Goal: Task Accomplishment & Management: Manage account settings

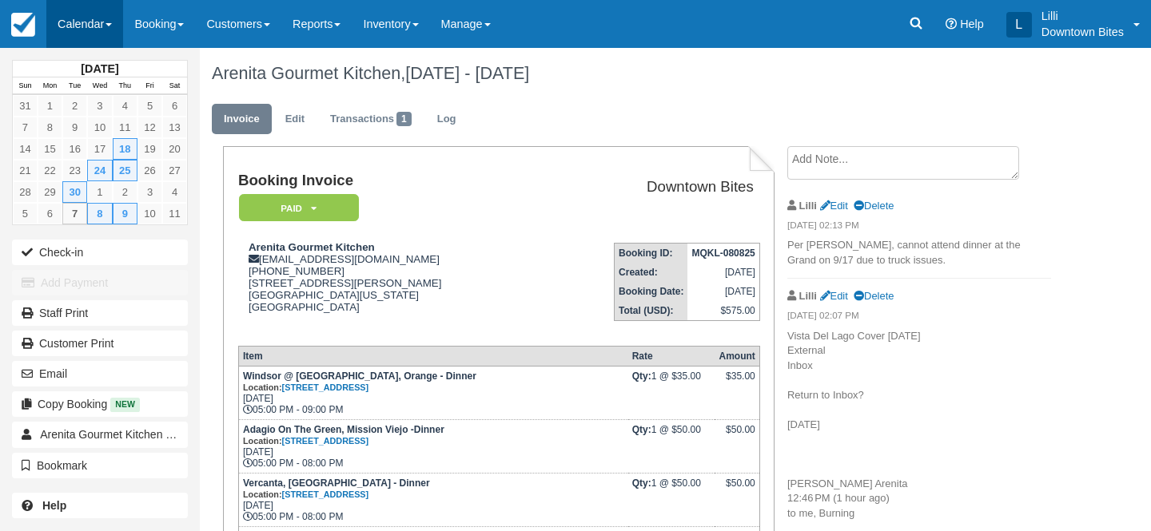
scroll to position [395, 0]
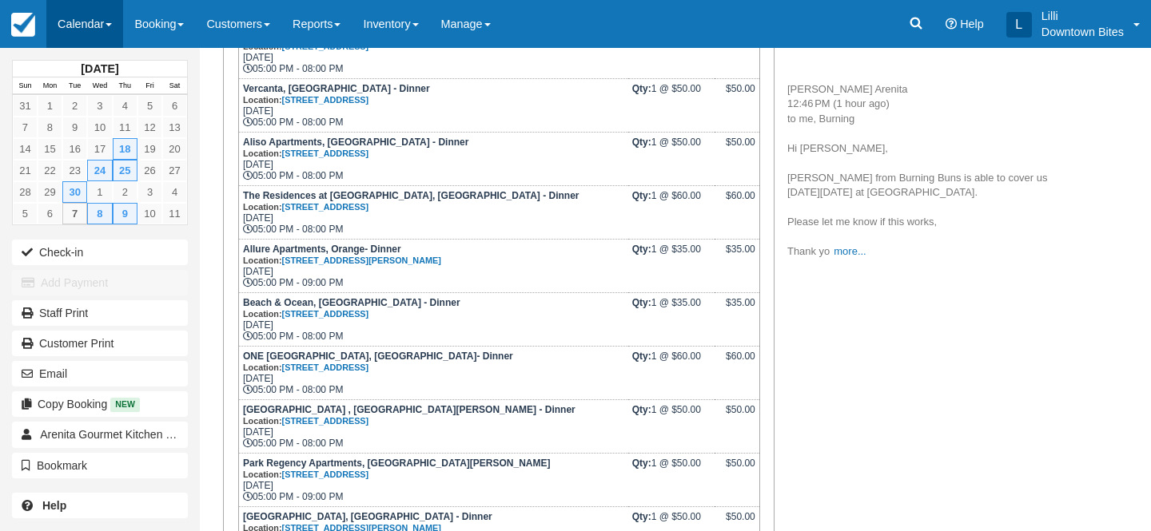
click at [83, 26] on link "Calendar" at bounding box center [84, 24] width 77 height 48
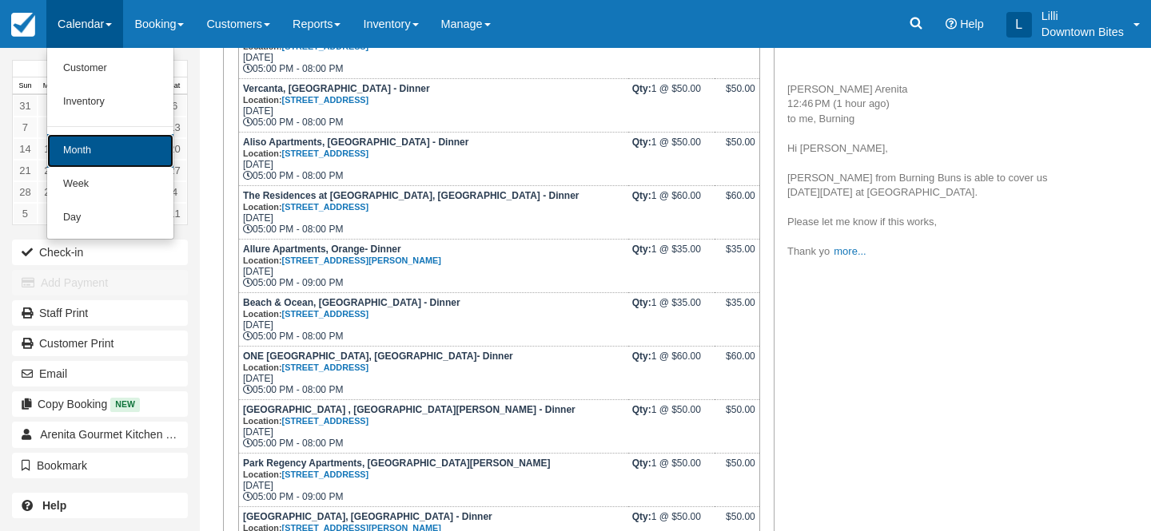
click at [102, 150] on link "Month" at bounding box center [110, 151] width 126 height 34
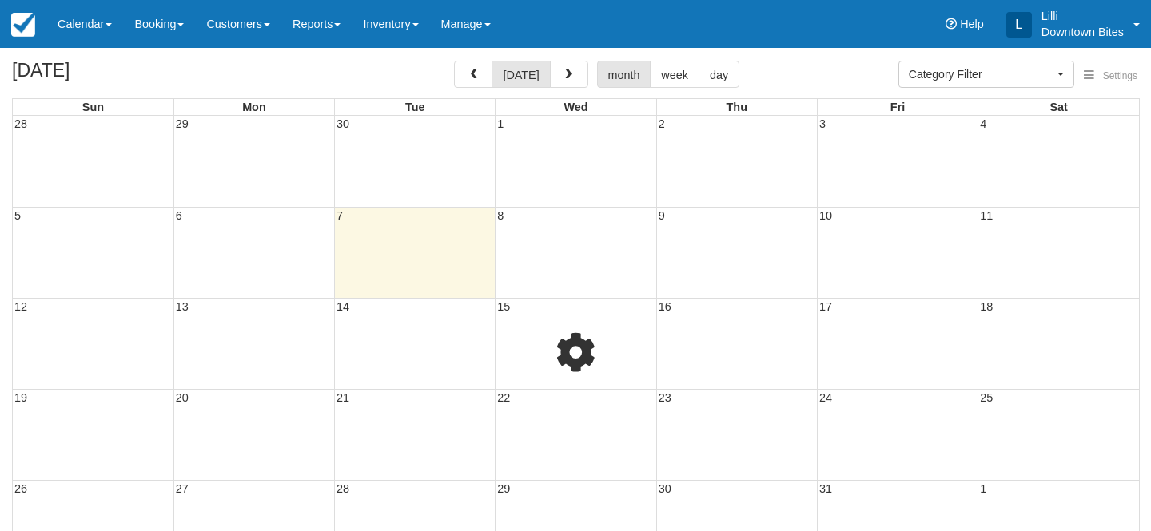
select select
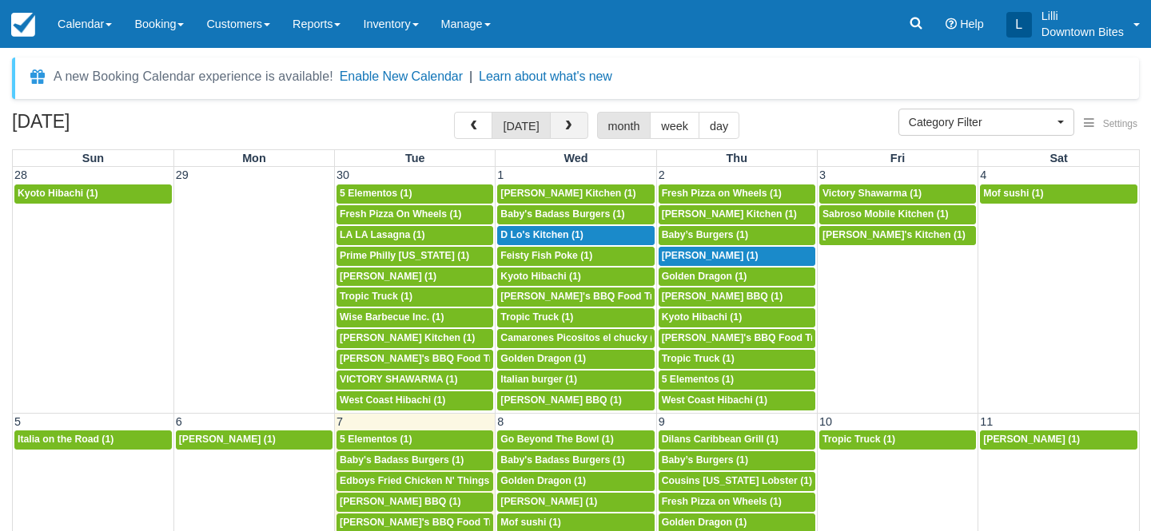
click at [571, 130] on button "button" at bounding box center [569, 125] width 38 height 27
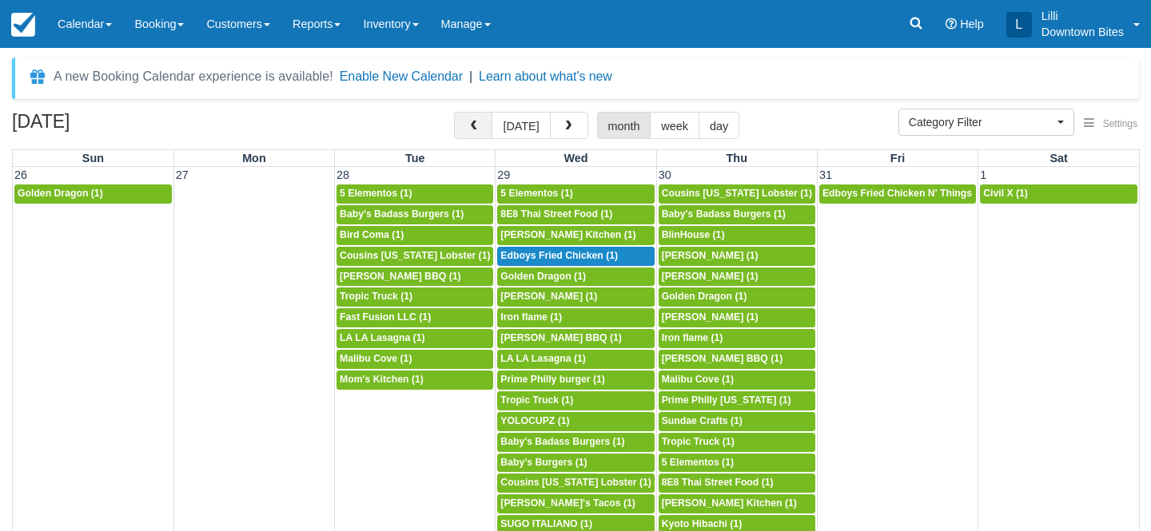
click at [478, 123] on span "button" at bounding box center [472, 126] width 11 height 11
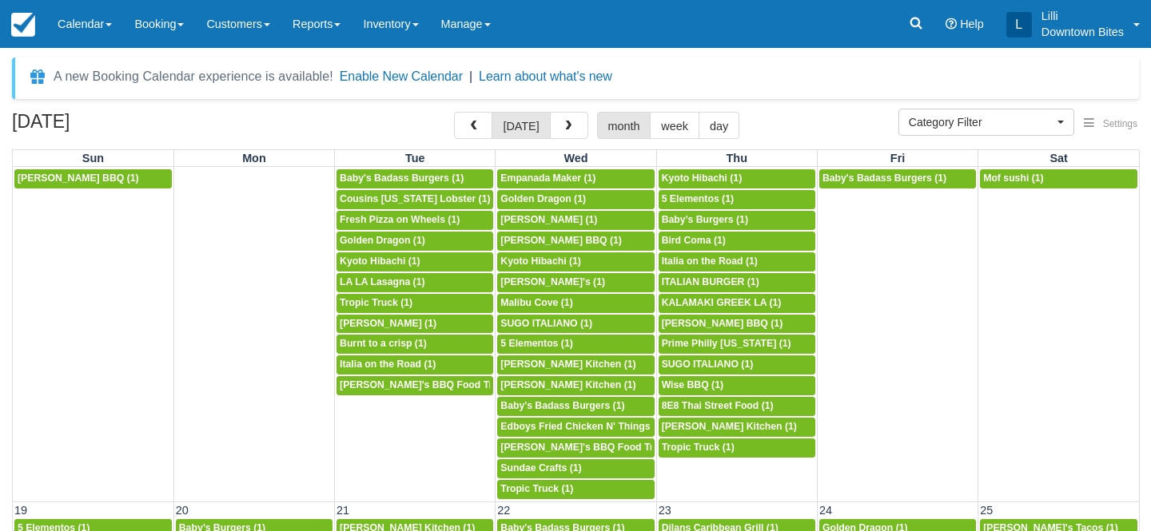
scroll to position [596, 0]
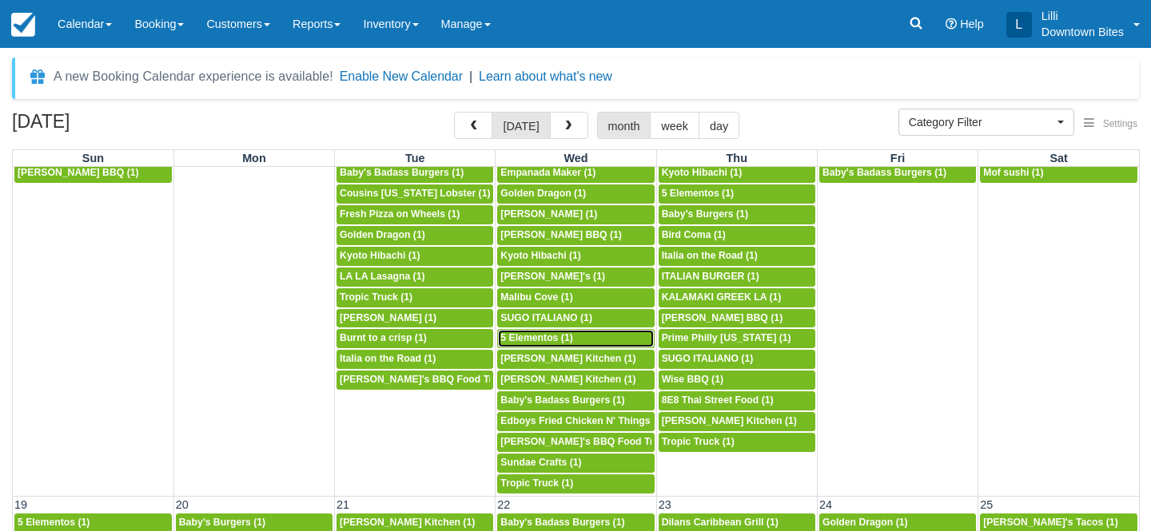
click at [575, 338] on div "5p 5 Elementos (1)" at bounding box center [575, 338] width 150 height 13
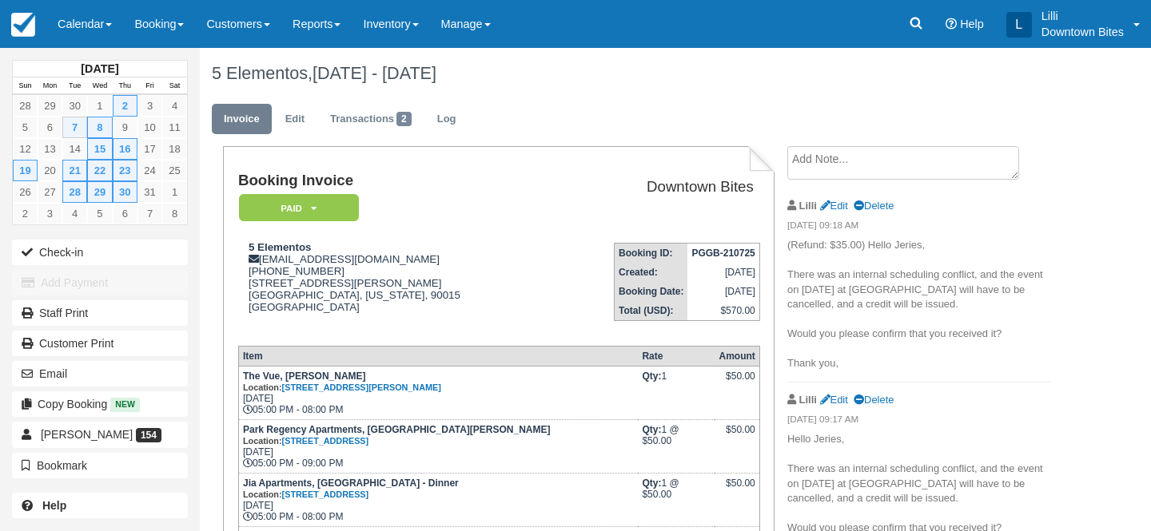
click at [809, 169] on textarea at bounding box center [903, 163] width 232 height 34
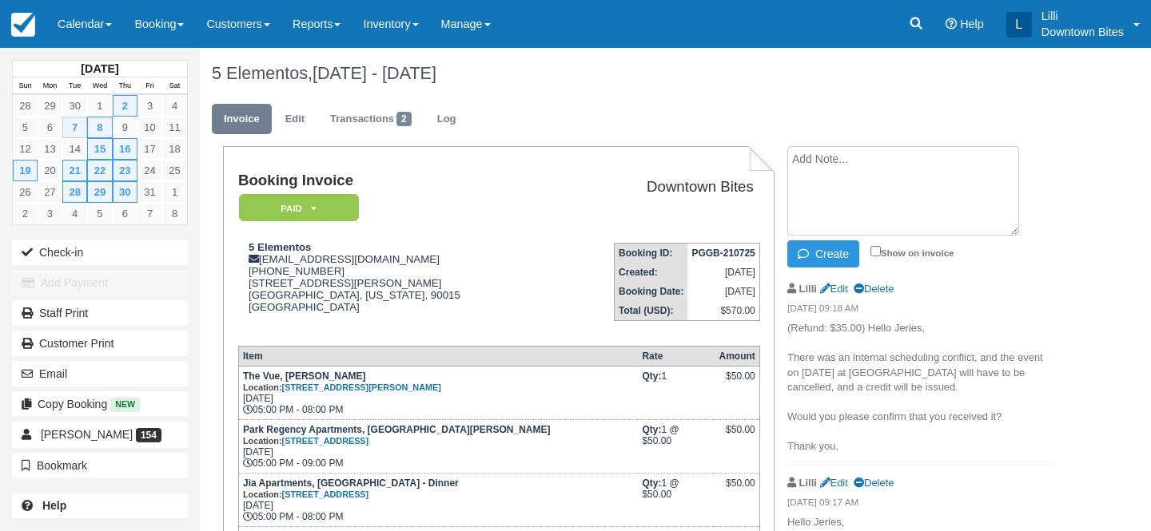
paste textarea "Bookings External Inbox Jeries Rabie 6:22 PM (6 minutes ago) to me Hi Lilli, We…"
type textarea "Bookings External Inbox [PERSON_NAME] 6:22 PM (6 minutes ago) to me Hi [PERSON_…"
click at [877, 249] on input "Show on invoice" at bounding box center [875, 251] width 10 height 10
checkbox input "true"
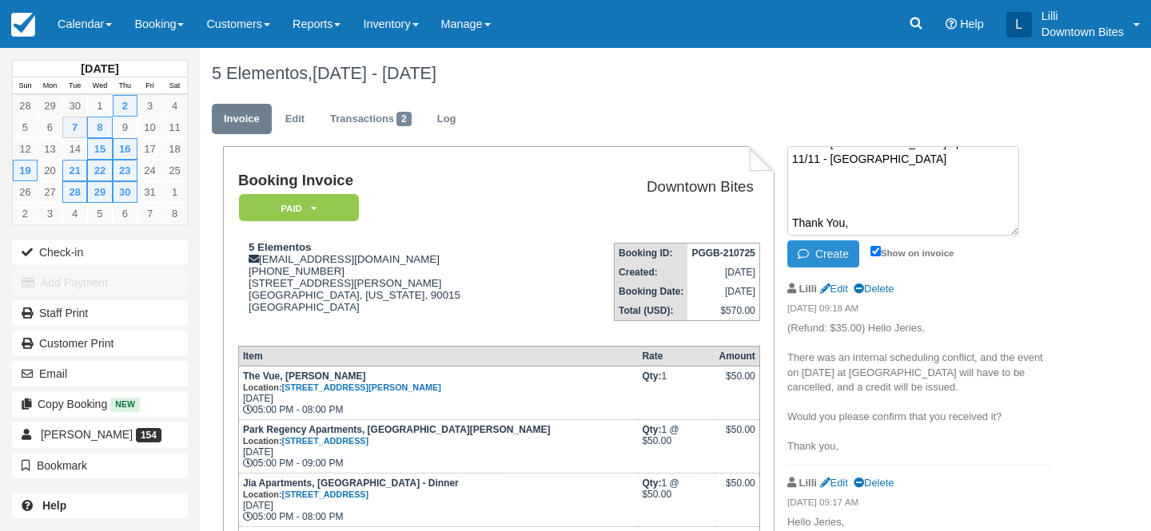
click at [829, 249] on button "Create" at bounding box center [823, 254] width 72 height 27
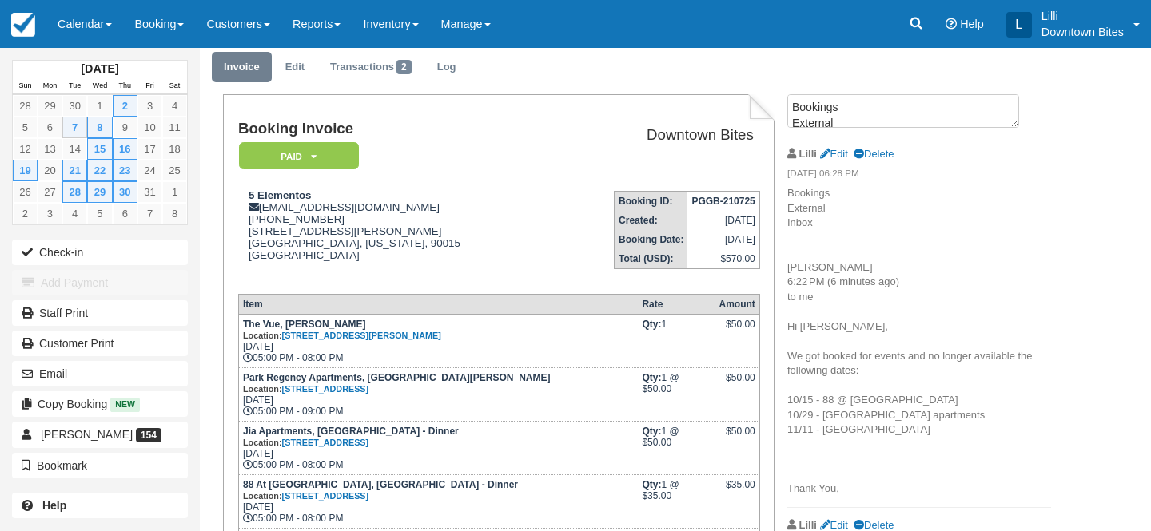
scroll to position [0, 0]
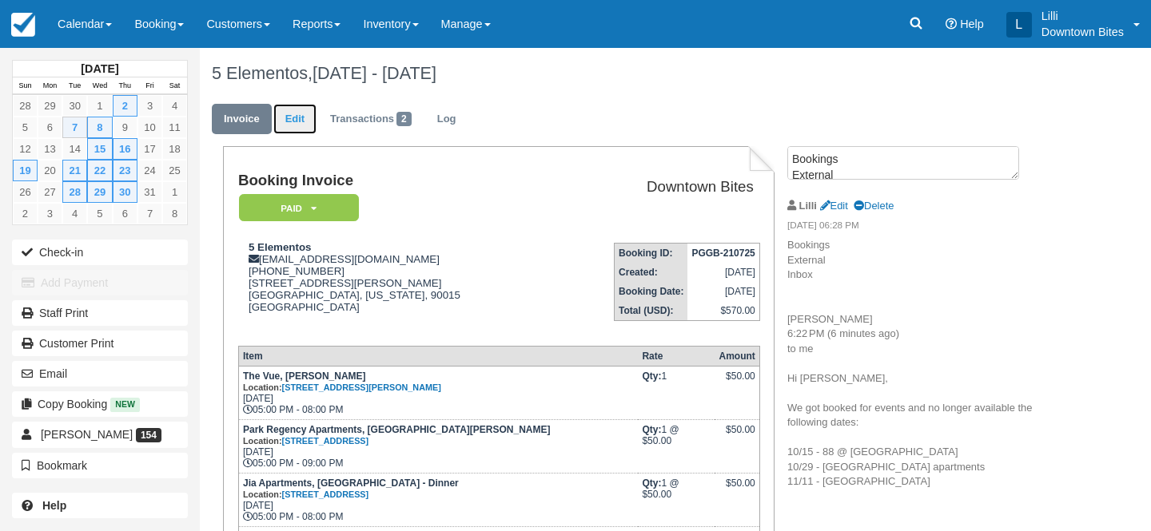
click at [302, 110] on link "Edit" at bounding box center [294, 119] width 43 height 31
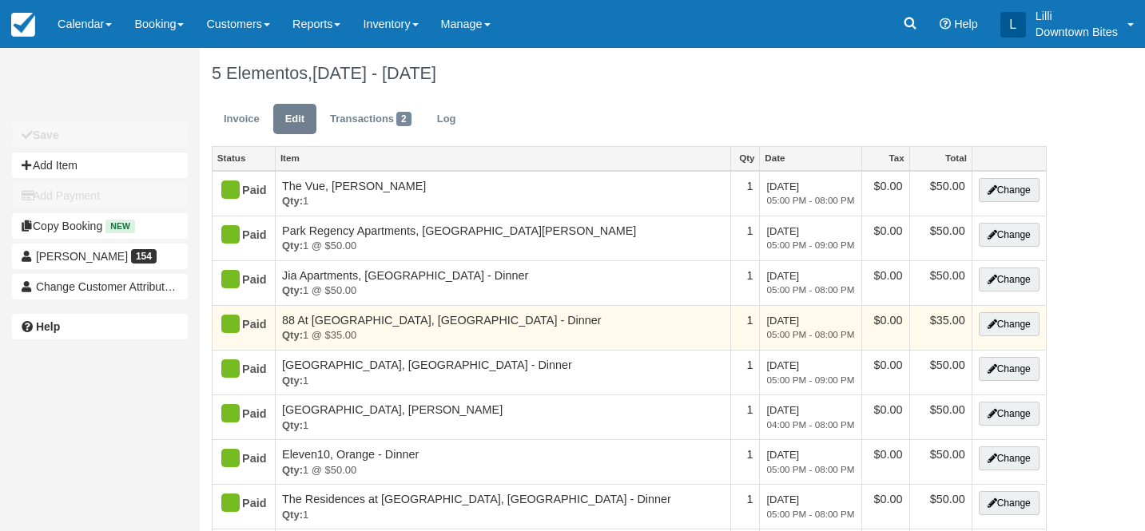
type input "[PHONE_NUMBER]"
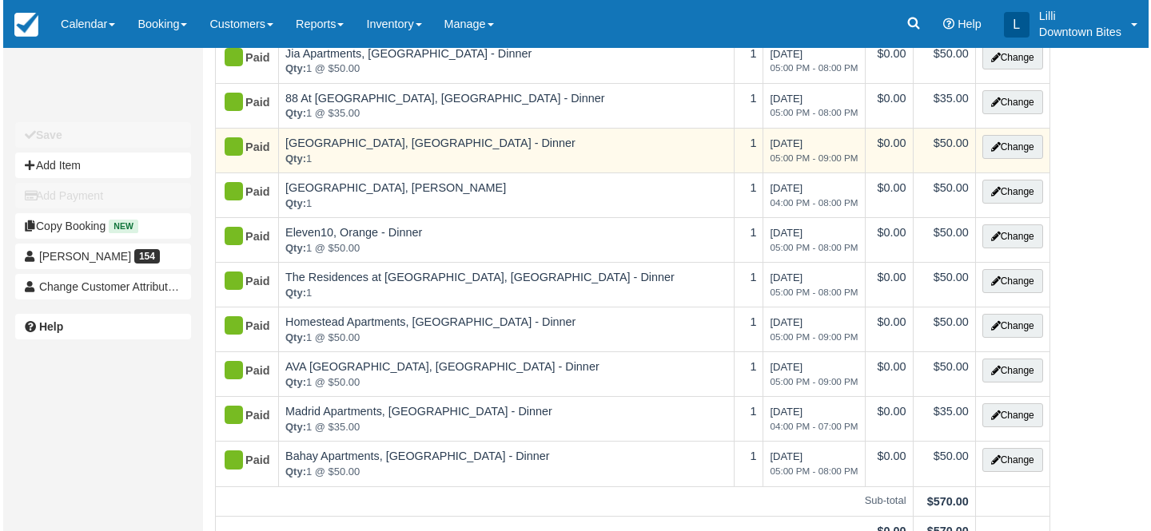
scroll to position [170, 0]
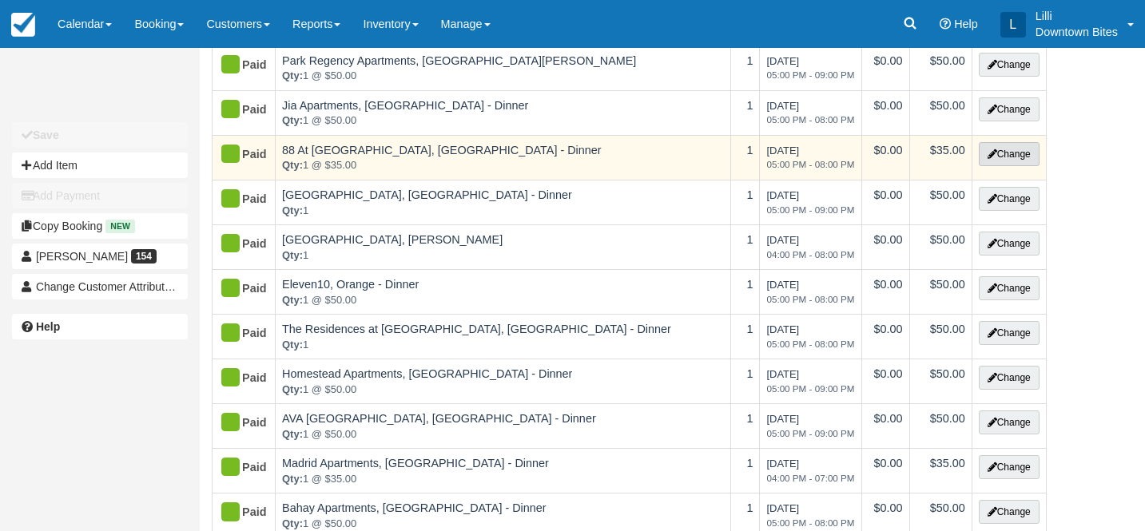
click at [1018, 155] on button "Change" at bounding box center [1009, 154] width 61 height 24
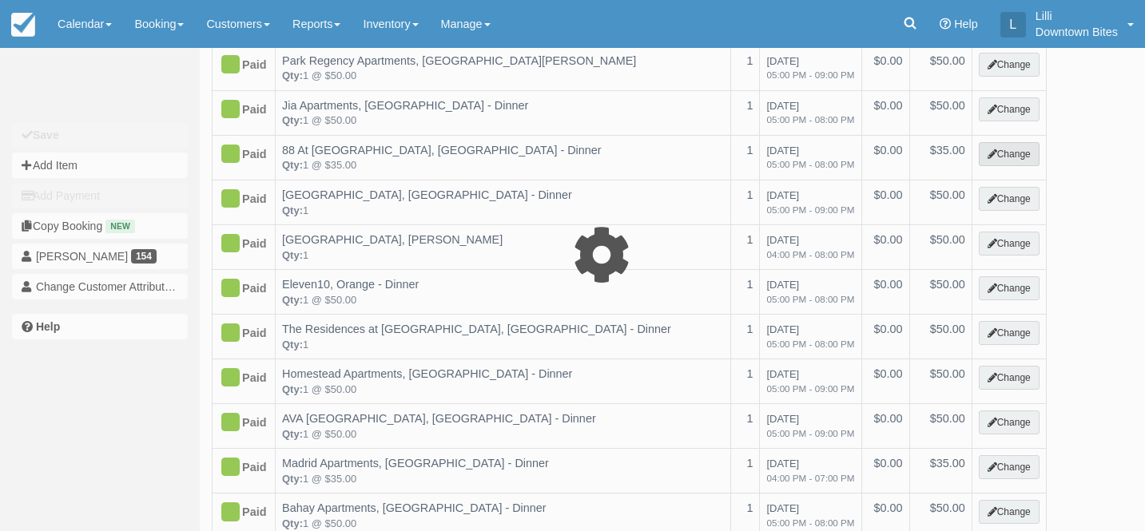
select select "2"
type input "35.00"
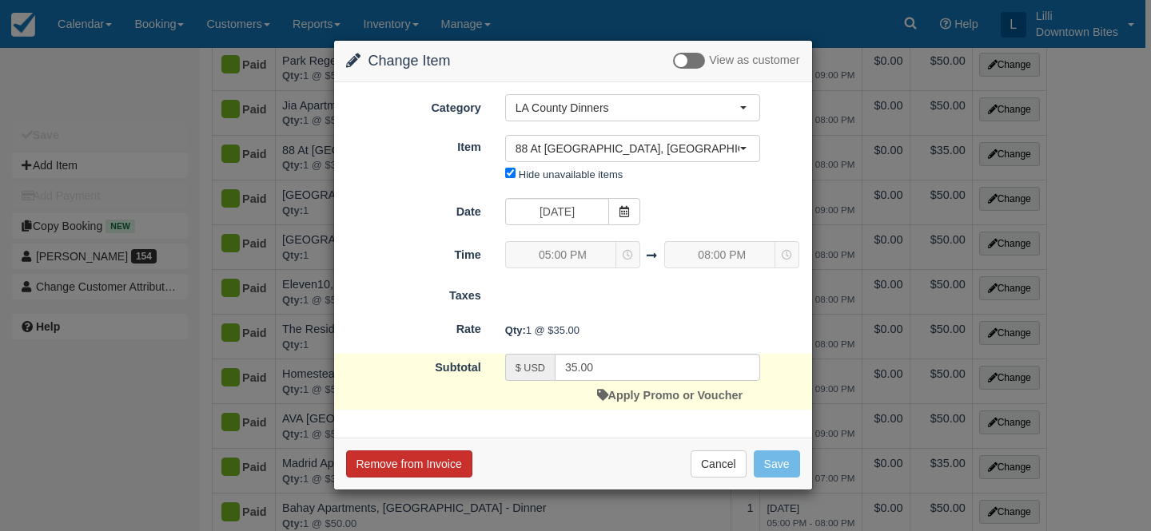
click at [431, 466] on button "Remove from Invoice" at bounding box center [409, 464] width 126 height 27
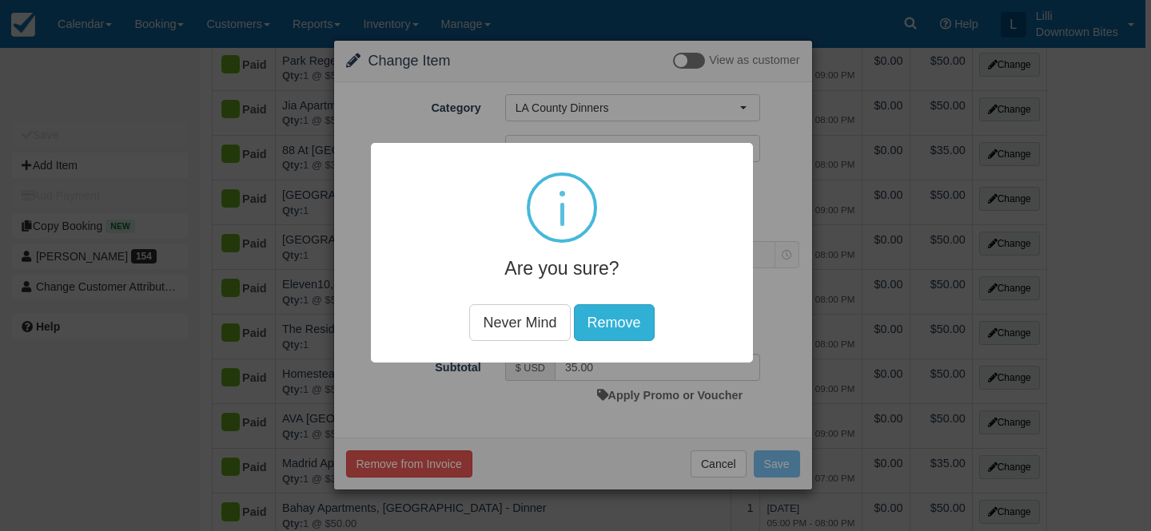
click at [622, 325] on button "Remove" at bounding box center [614, 322] width 81 height 37
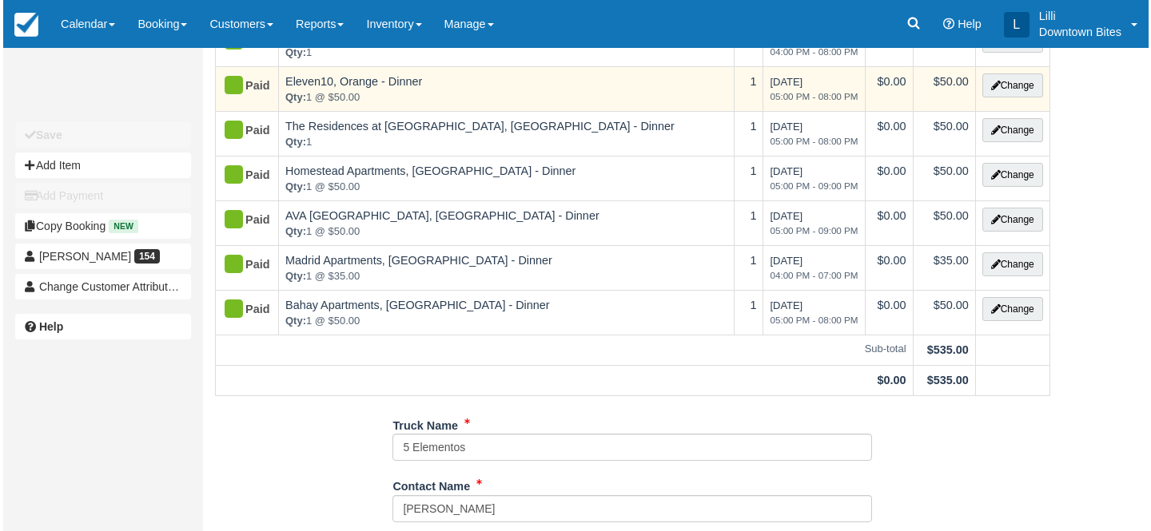
scroll to position [372, 0]
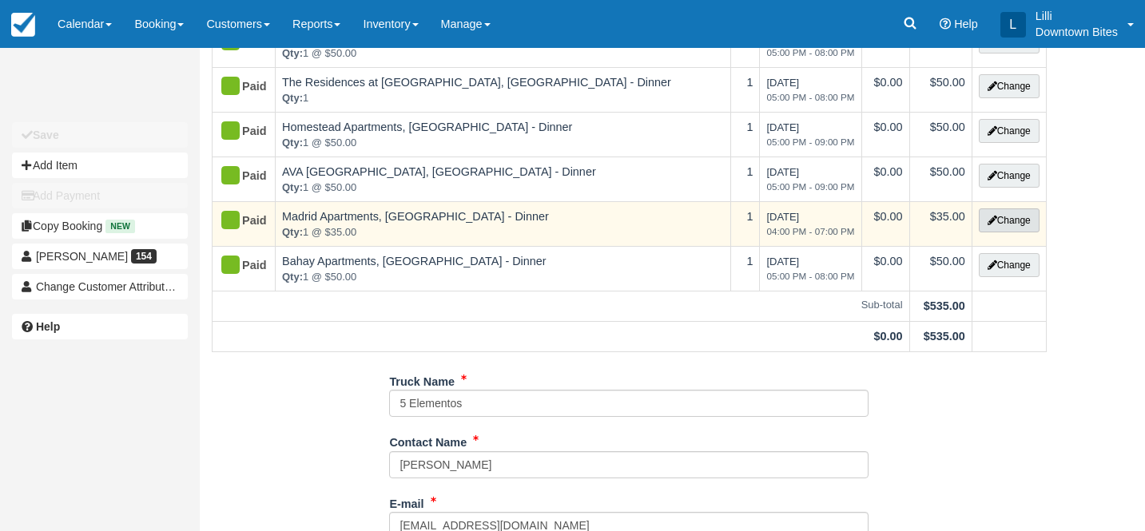
click at [1007, 225] on button "Change" at bounding box center [1009, 221] width 61 height 24
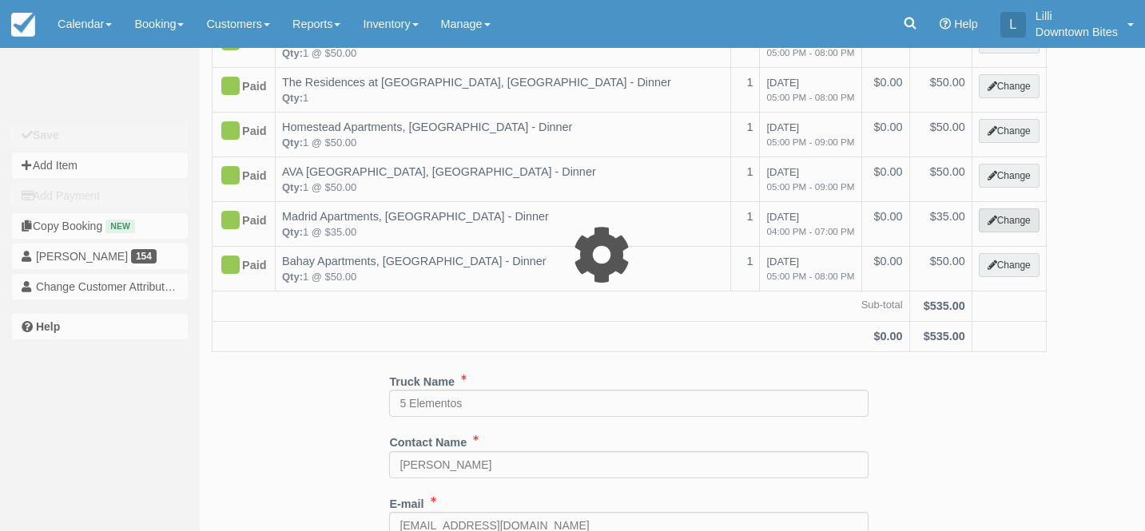
select select "2"
type input "35.00"
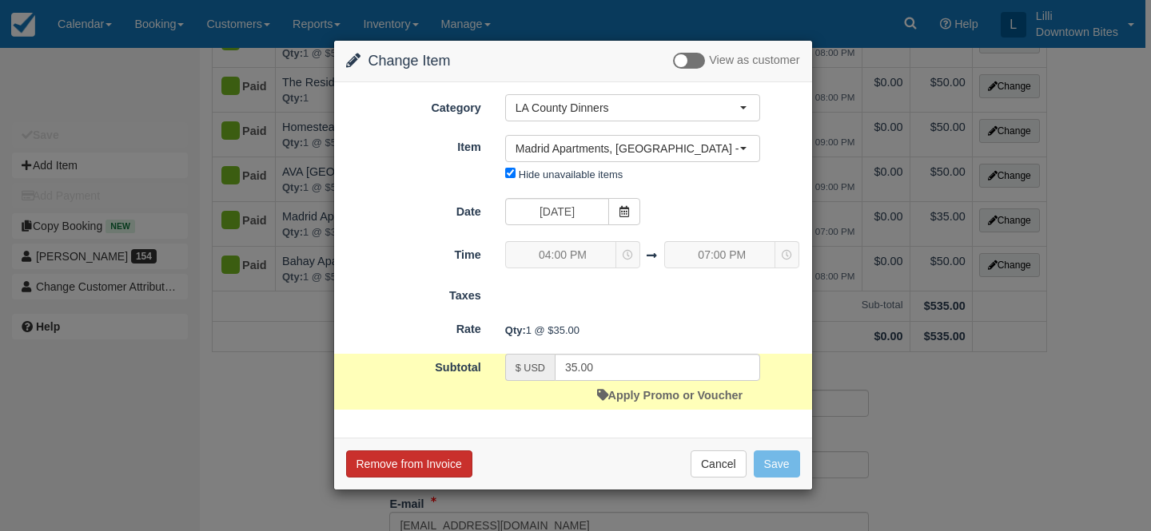
click at [423, 469] on button "Remove from Invoice" at bounding box center [409, 464] width 126 height 27
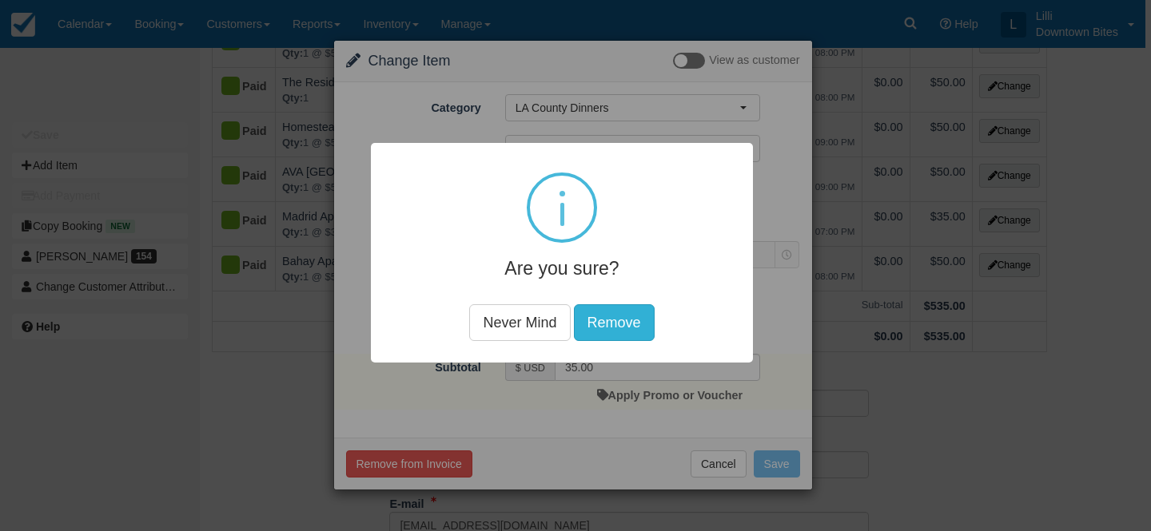
click at [608, 320] on button "Remove" at bounding box center [614, 322] width 81 height 37
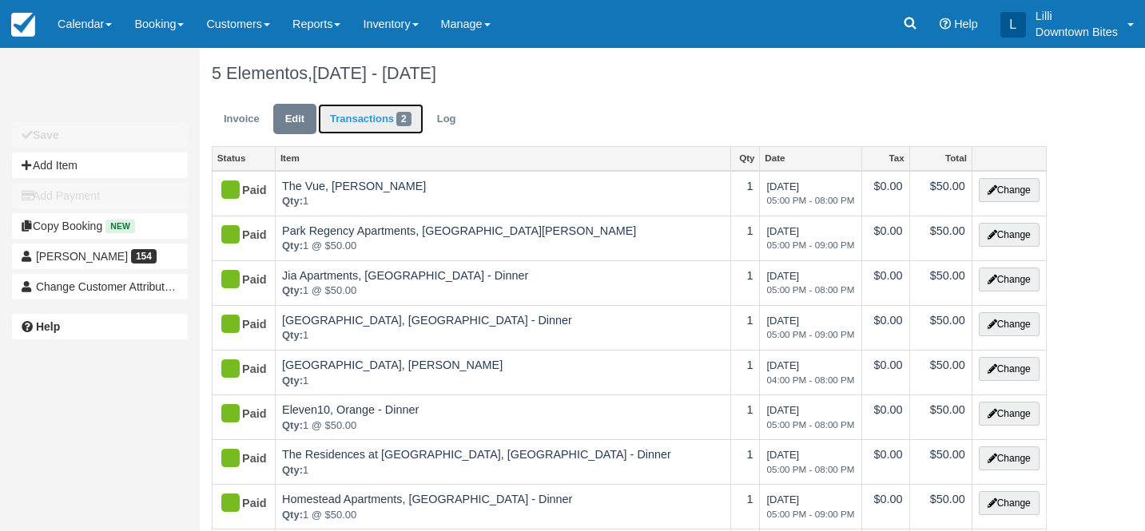
click at [376, 120] on link "Transactions 2" at bounding box center [370, 119] width 105 height 31
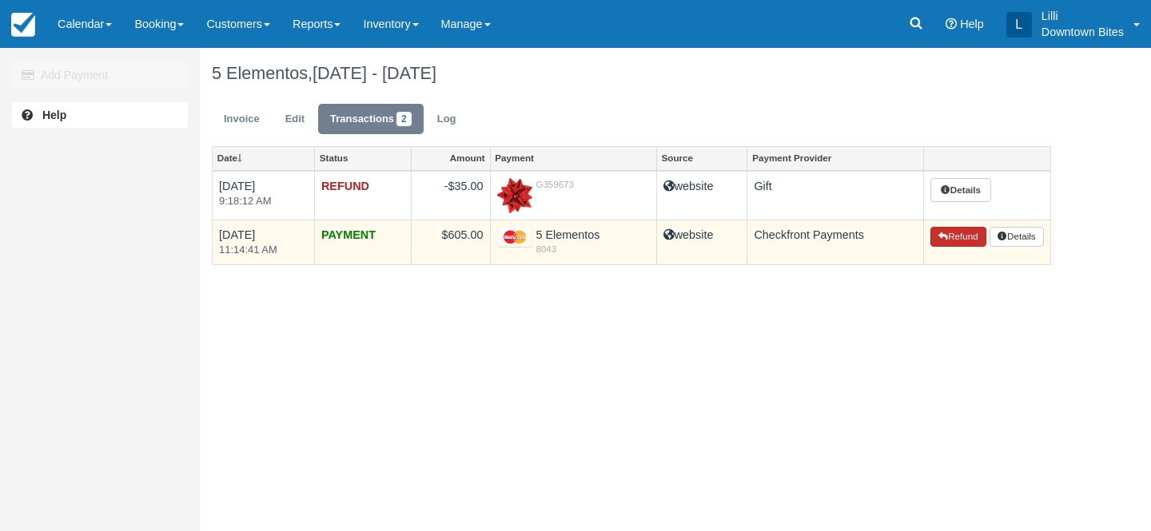
click at [964, 233] on button "Refund" at bounding box center [958, 237] width 56 height 21
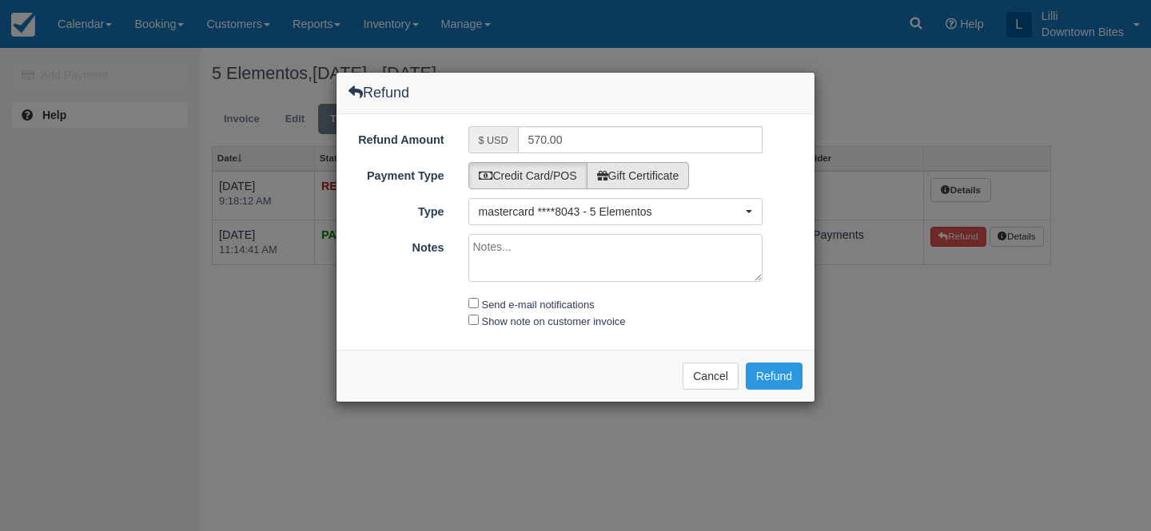
click at [648, 178] on label "Gift Certificate" at bounding box center [638, 175] width 103 height 27
radio input "true"
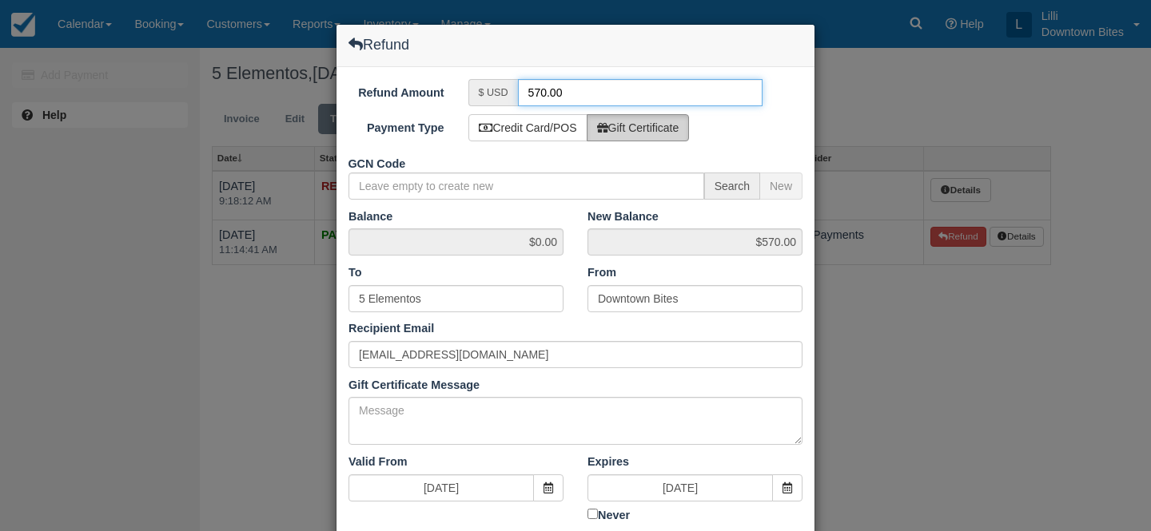
click at [534, 95] on input "570.00" at bounding box center [640, 92] width 245 height 27
type input "70.00"
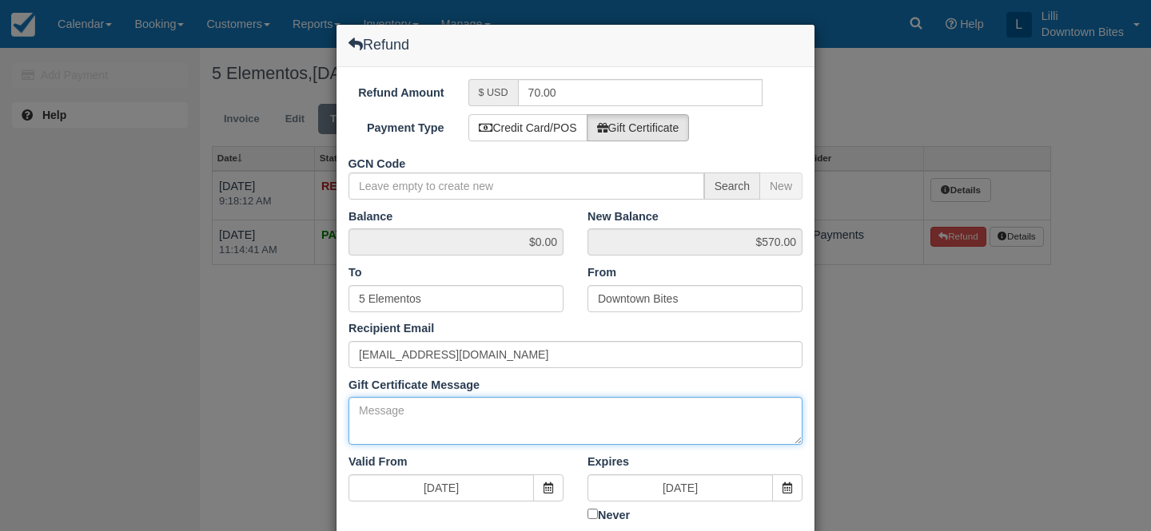
click at [403, 417] on textarea "Gift Certificate Message" at bounding box center [575, 421] width 454 height 48
paste textarea "Bookings External Inbox Jeries Rabie 6:22 PM (6 minutes ago) to me Hi Lilli, We…"
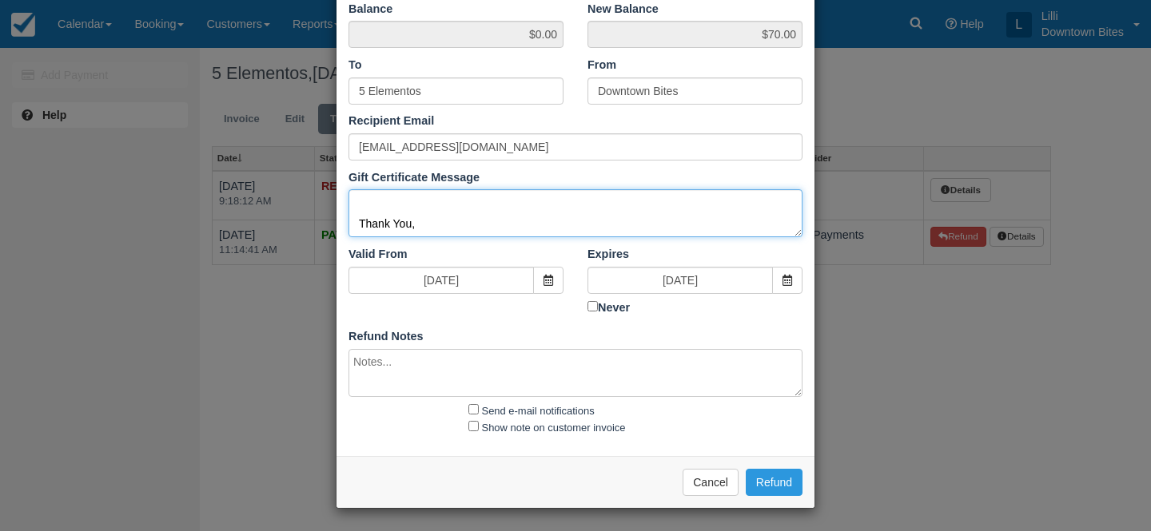
type textarea "Bookings External Inbox [PERSON_NAME] 6:22 PM (6 minutes ago) to me Hi [PERSON_…"
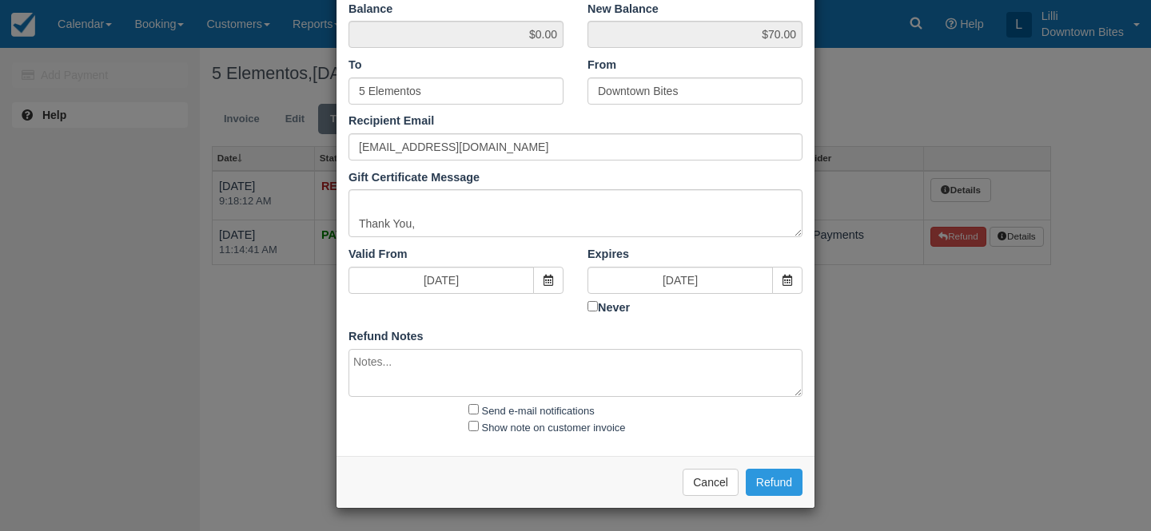
click at [392, 373] on textarea at bounding box center [575, 373] width 454 height 48
paste textarea "Bookings External Inbox Jeries Rabie 6:22 PM (6 minutes ago) to me Hi Lilli, We…"
type textarea "Bookings External Inbox Jeries Rabie 6:22 PM (6 minutes ago) to me Hi Lilli, We…"
click at [473, 407] on input "Send e-mail notifications" at bounding box center [473, 409] width 10 height 10
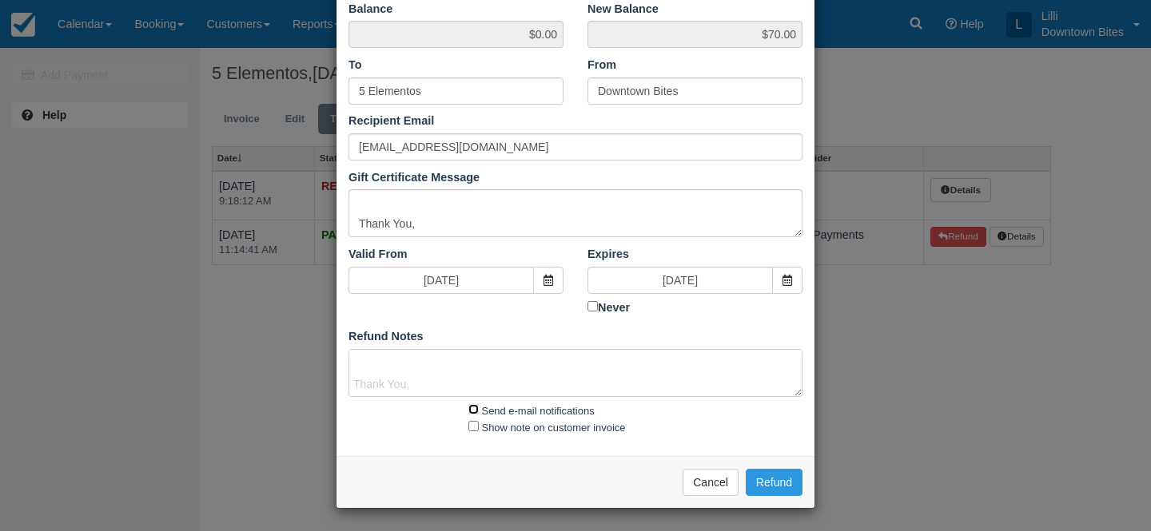
checkbox input "true"
click at [475, 426] on input "Show note on customer invoice" at bounding box center [473, 426] width 10 height 10
checkbox input "true"
click at [786, 481] on button "Refund" at bounding box center [774, 482] width 57 height 27
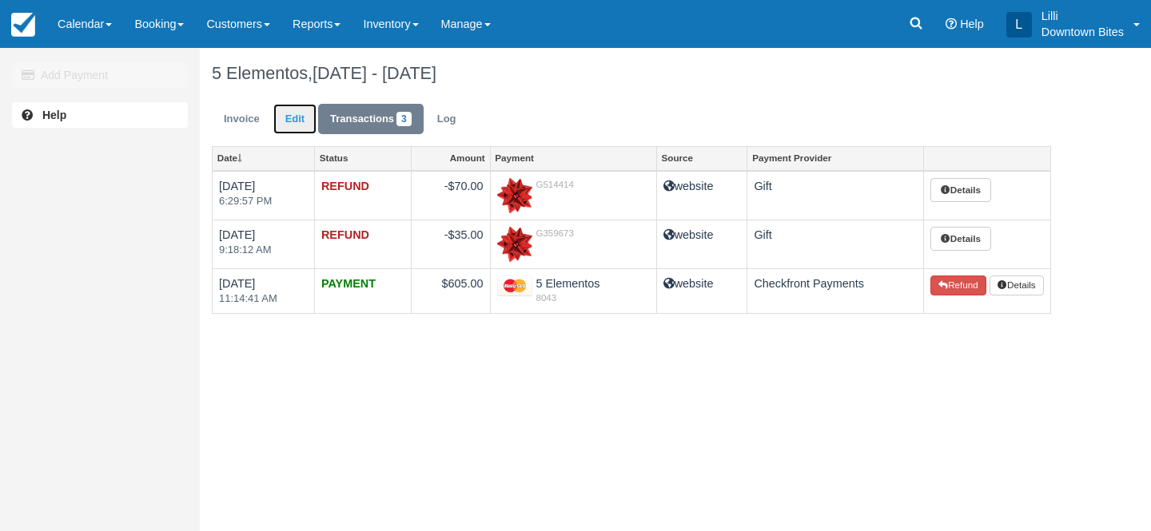
click at [290, 117] on link "Edit" at bounding box center [294, 119] width 43 height 31
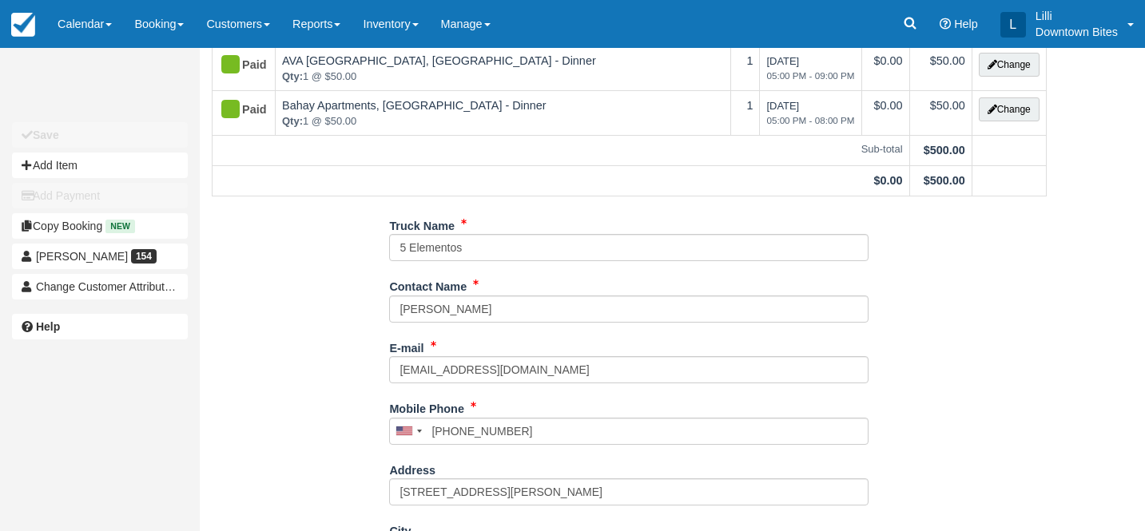
scroll to position [394, 0]
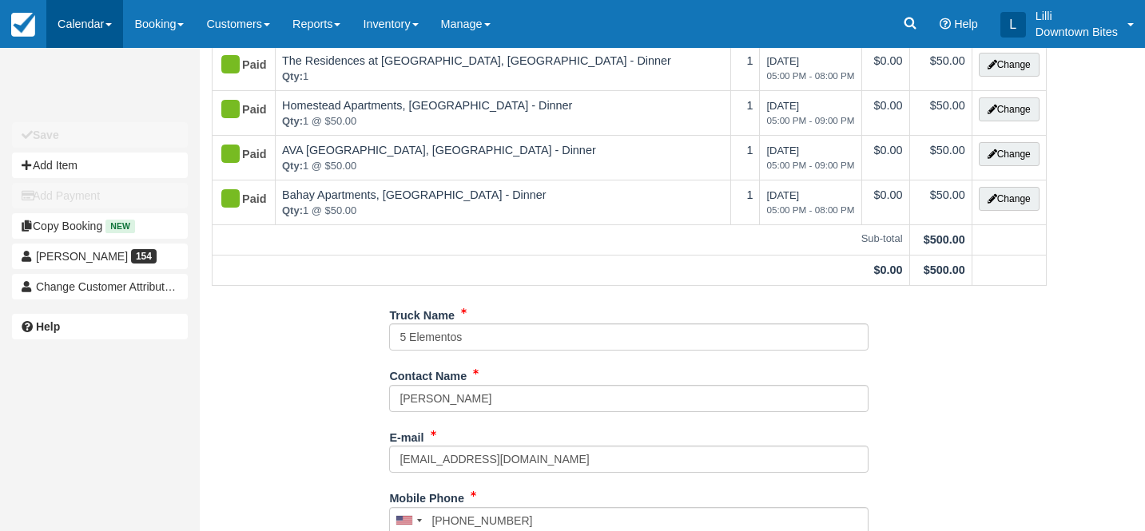
click at [78, 24] on link "Calendar" at bounding box center [84, 24] width 77 height 48
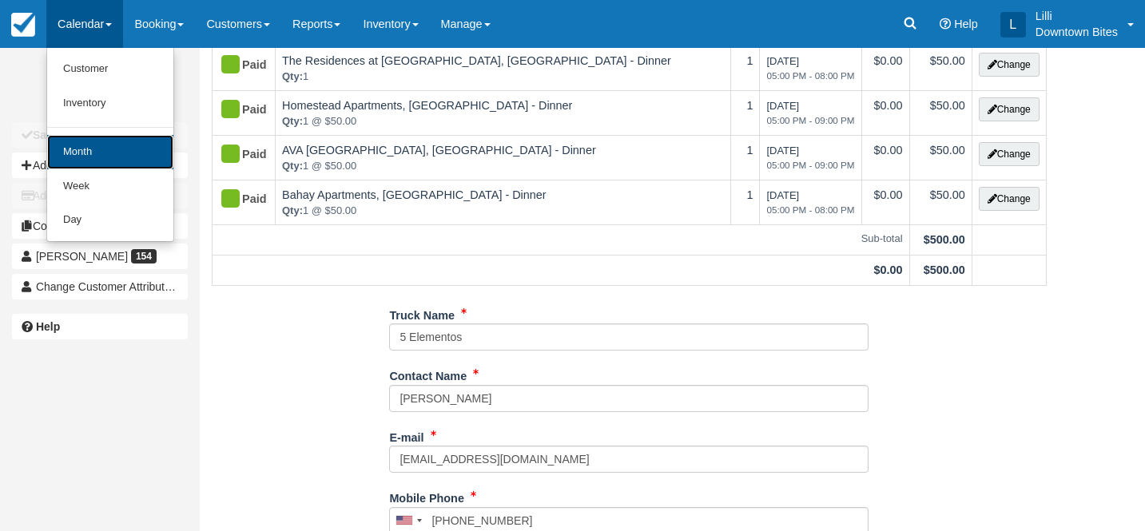
click at [99, 146] on link "Month" at bounding box center [110, 152] width 126 height 34
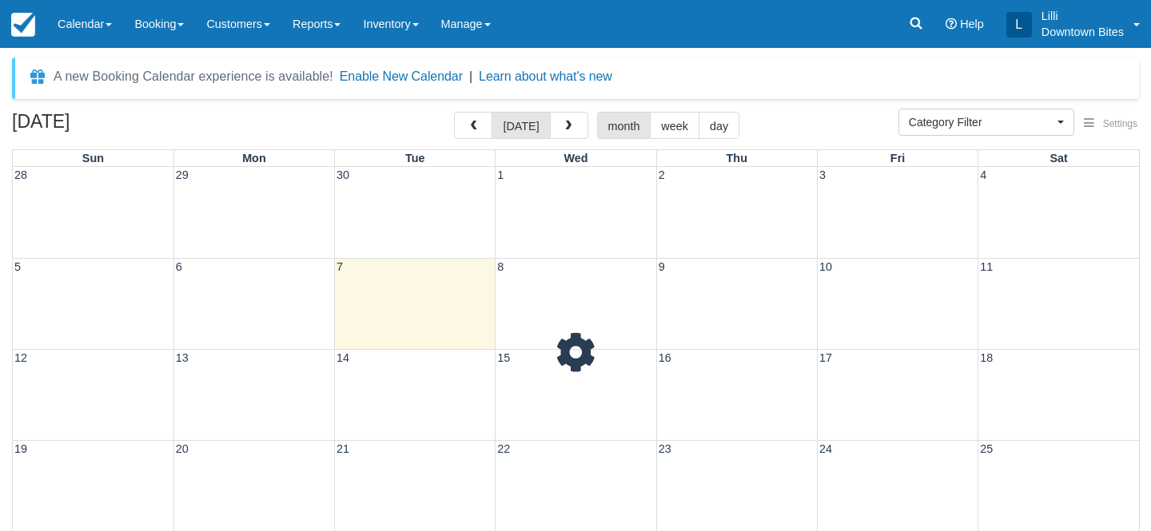
select select
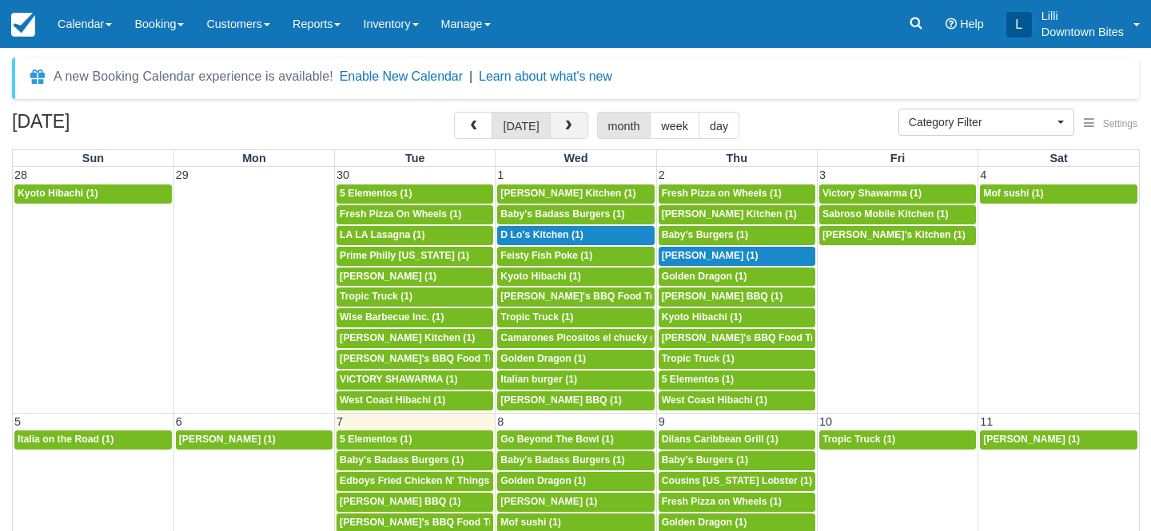
click at [559, 135] on button "button" at bounding box center [569, 125] width 38 height 27
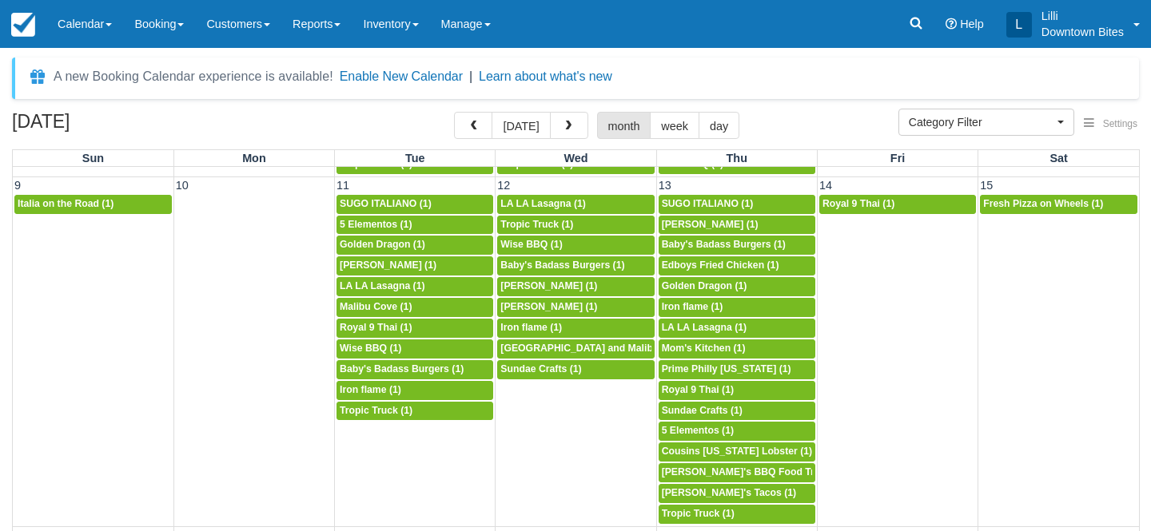
scroll to position [658, 0]
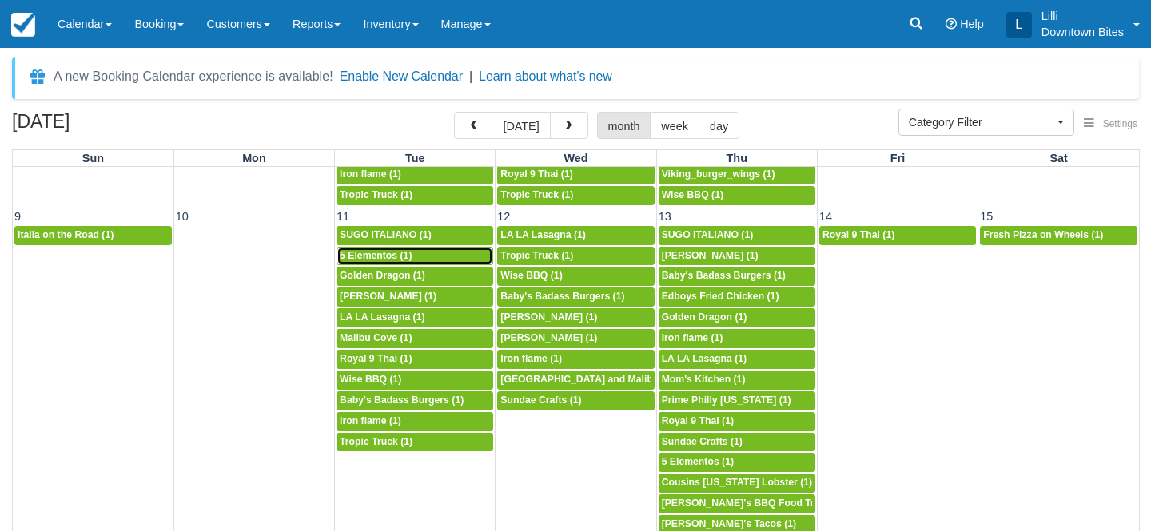
click at [377, 260] on span "5 Elementos (1)" at bounding box center [376, 255] width 72 height 11
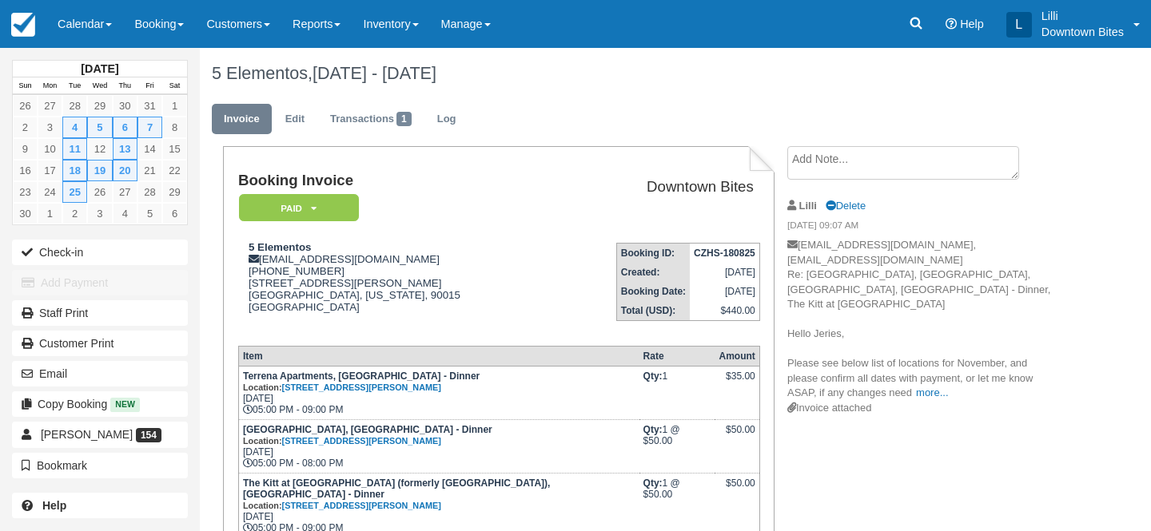
click at [797, 164] on textarea at bounding box center [903, 163] width 232 height 34
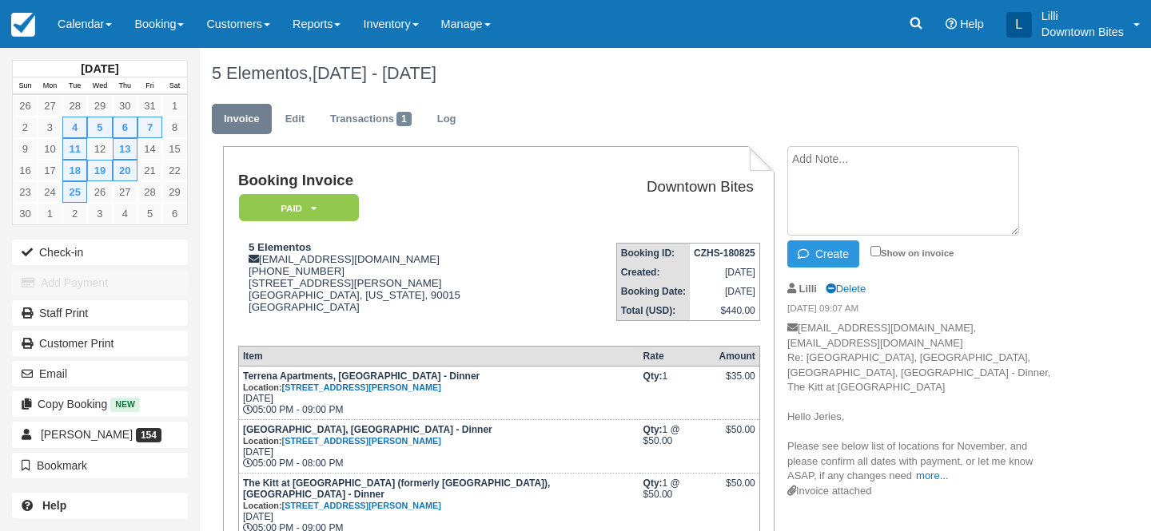
paste textarea "Bookings External Inbox [PERSON_NAME] 6:22 PM (6 minutes ago) to me Hi [PERSON_…"
type textarea "Bookings External Inbox Jeries Rabie 6:22 PM (6 minutes ago) to me Hi Lilli, We…"
click at [874, 249] on input "Show on invoice" at bounding box center [875, 251] width 10 height 10
checkbox input "true"
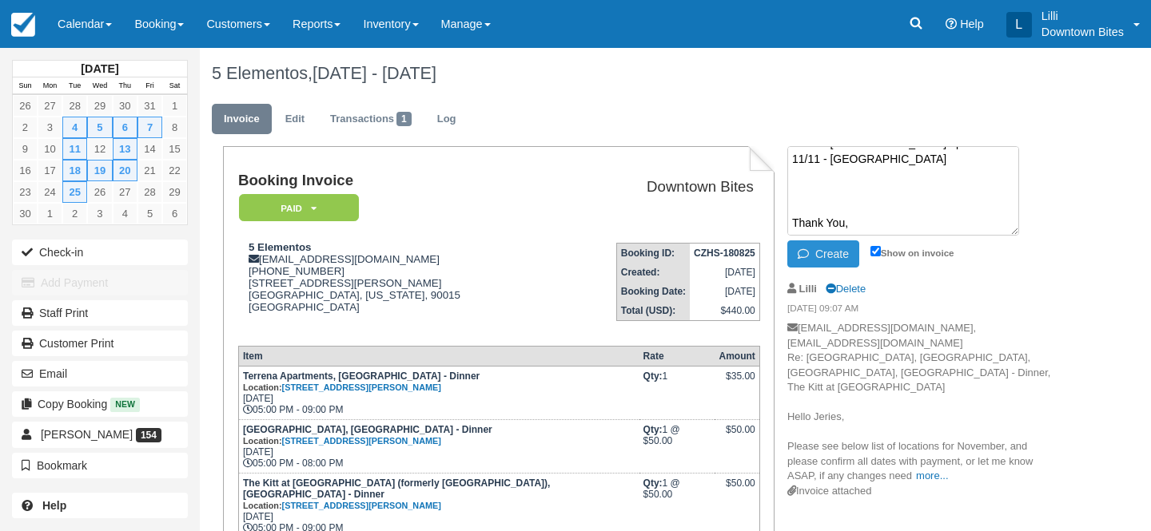
click at [841, 252] on button "Create" at bounding box center [823, 254] width 72 height 27
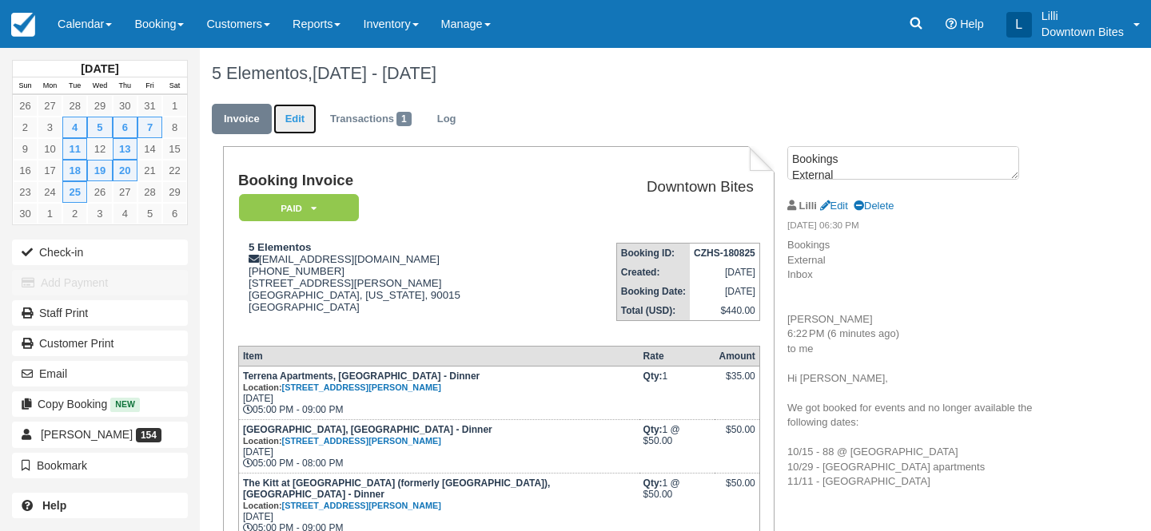
click at [292, 119] on link "Edit" at bounding box center [294, 119] width 43 height 31
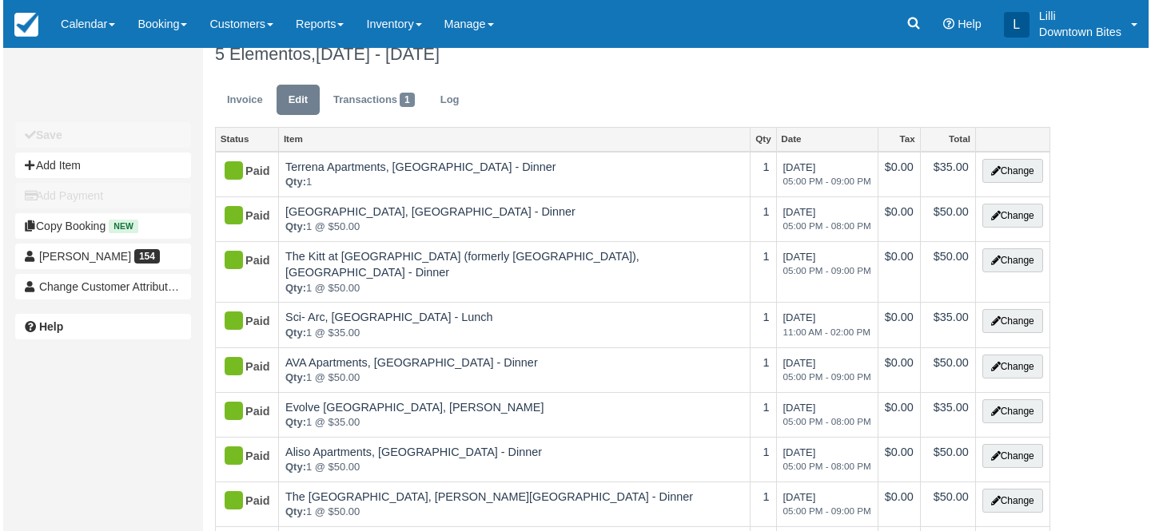
scroll to position [25, 0]
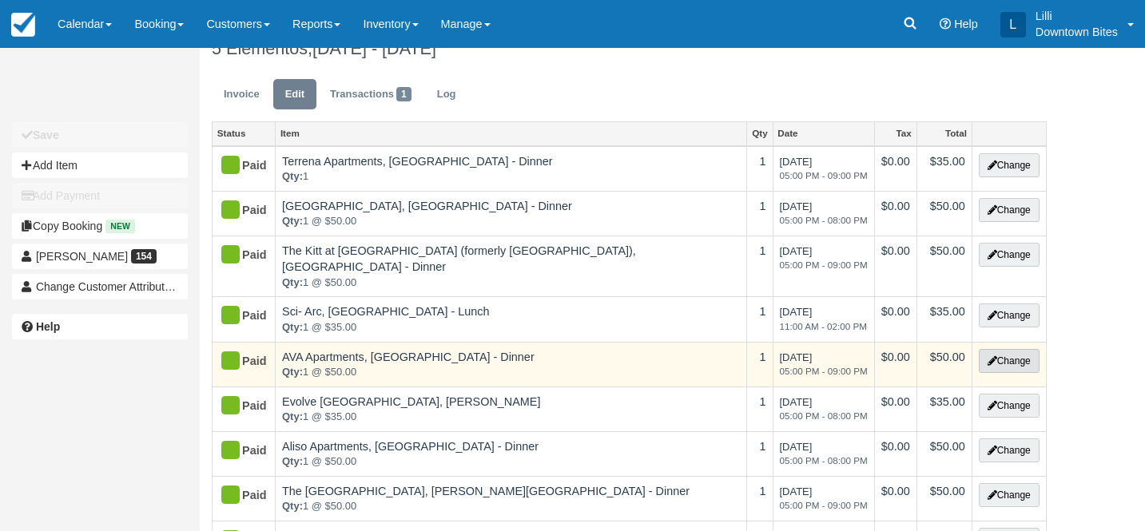
click at [988, 356] on icon "button" at bounding box center [993, 361] width 10 height 10
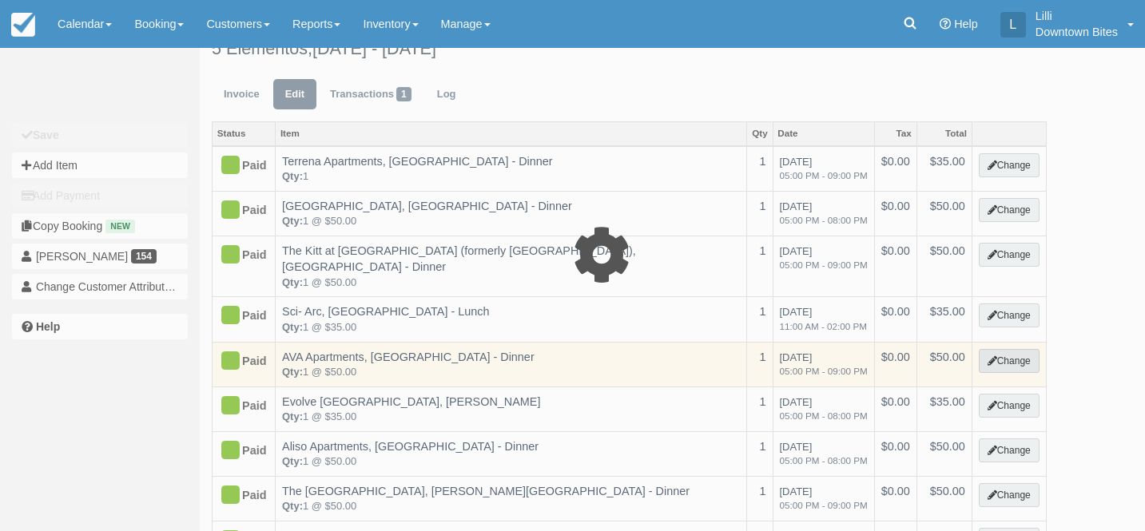
select select "2"
type input "50.00"
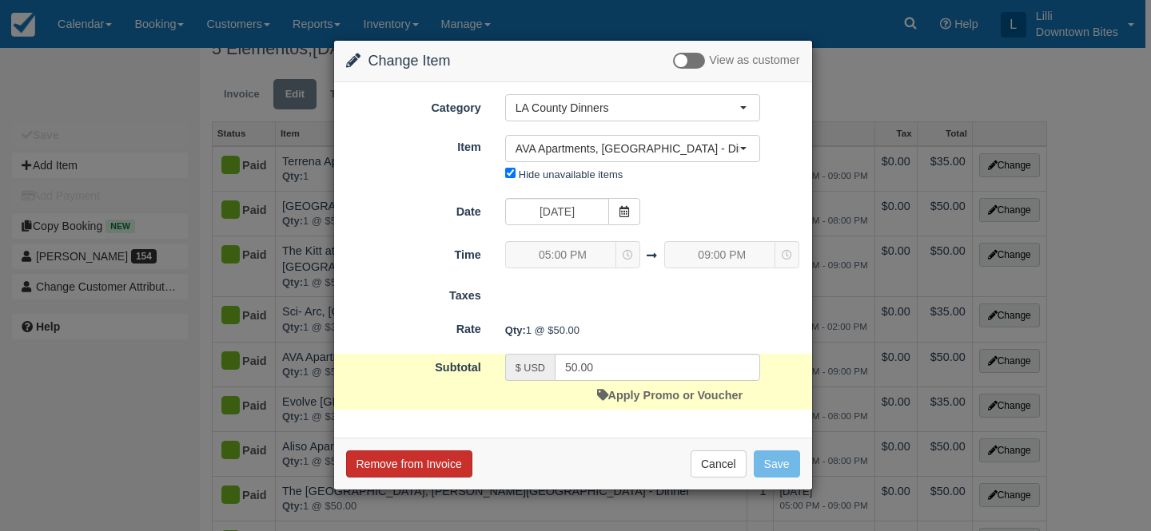
click at [420, 455] on button "Remove from Invoice" at bounding box center [409, 464] width 126 height 27
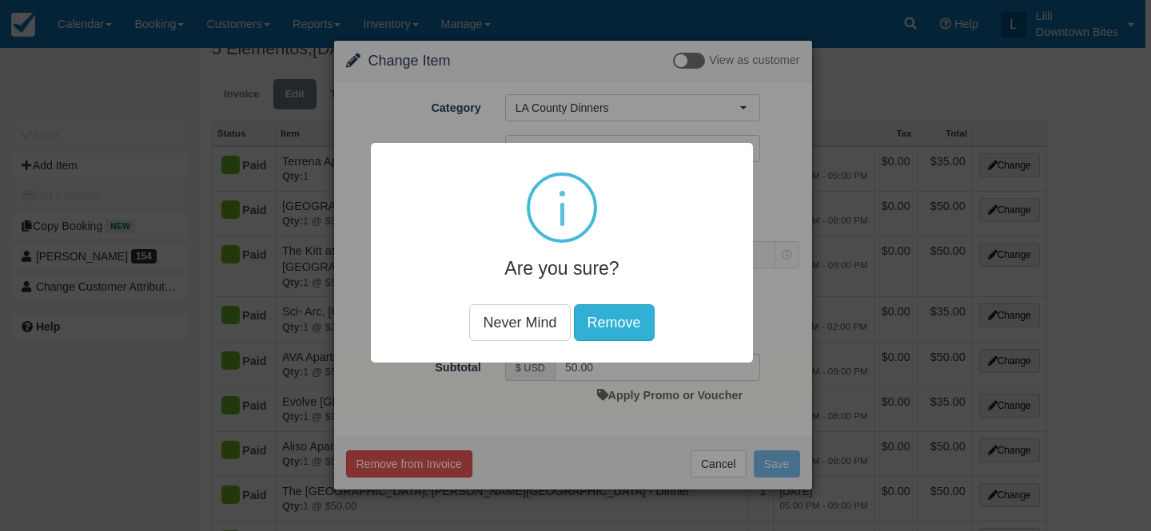
click at [625, 324] on button "Remove" at bounding box center [614, 322] width 81 height 37
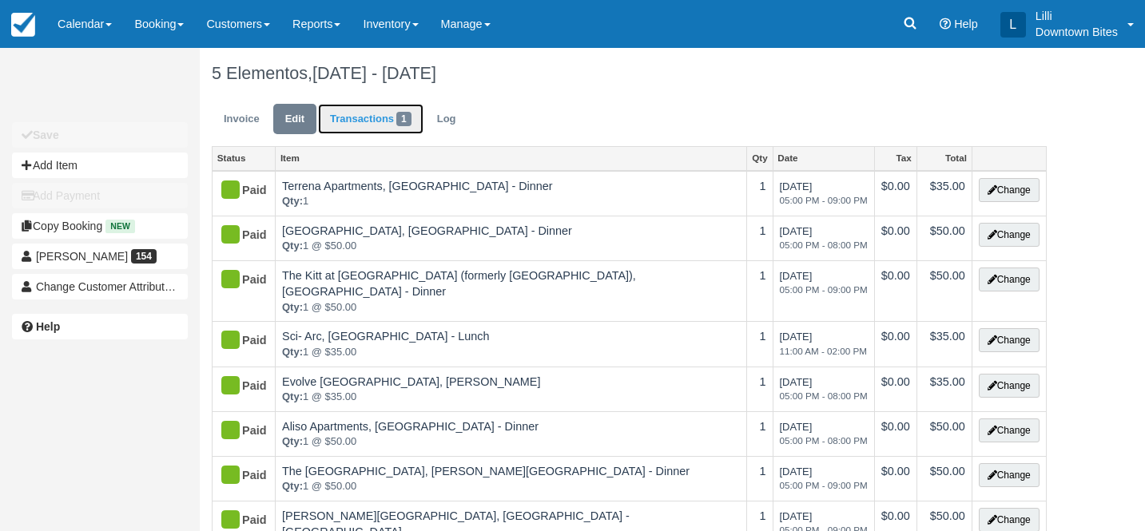
click at [369, 116] on link "Transactions 1" at bounding box center [370, 119] width 105 height 31
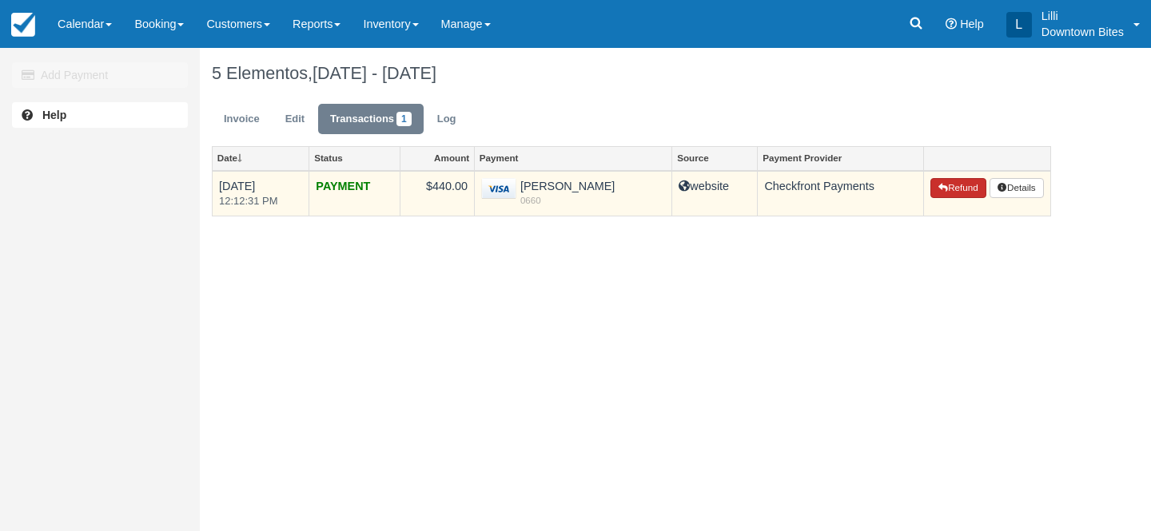
click at [956, 186] on button "Refund" at bounding box center [958, 188] width 56 height 21
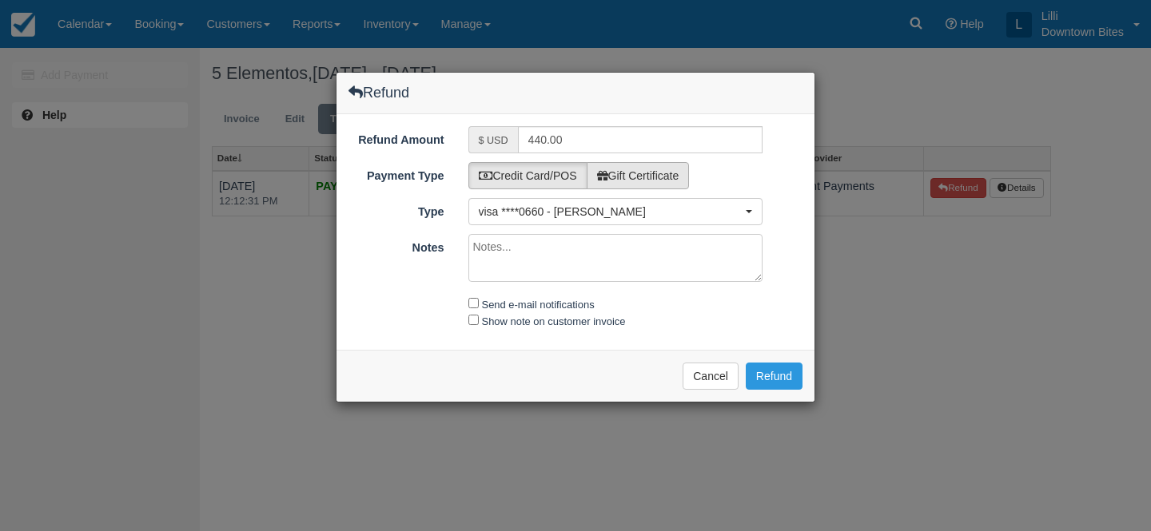
click at [652, 185] on label "Gift Certificate" at bounding box center [638, 175] width 103 height 27
radio input "true"
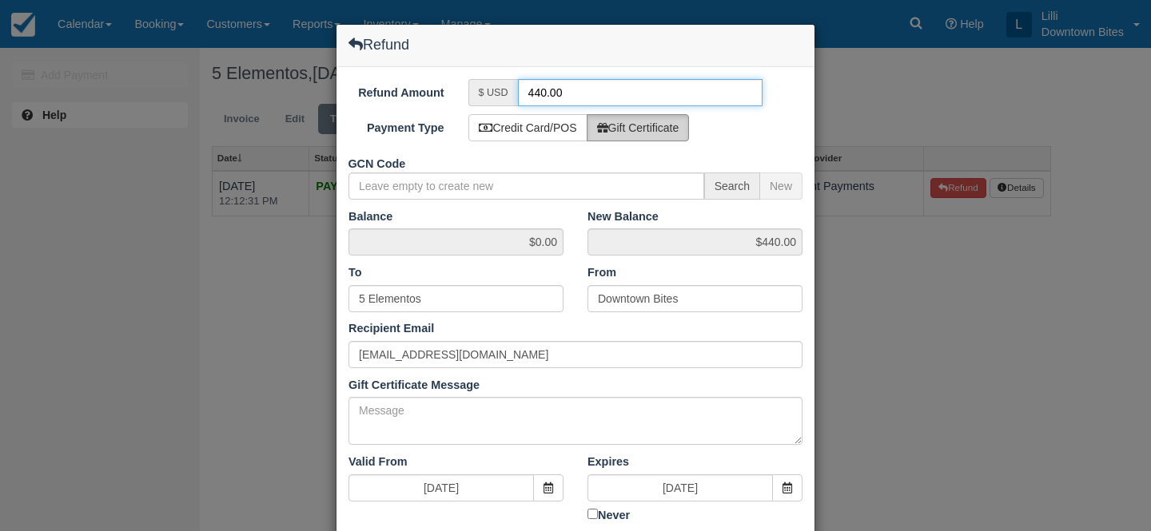
click at [539, 92] on input "440.00" at bounding box center [640, 92] width 245 height 27
type input "50.00"
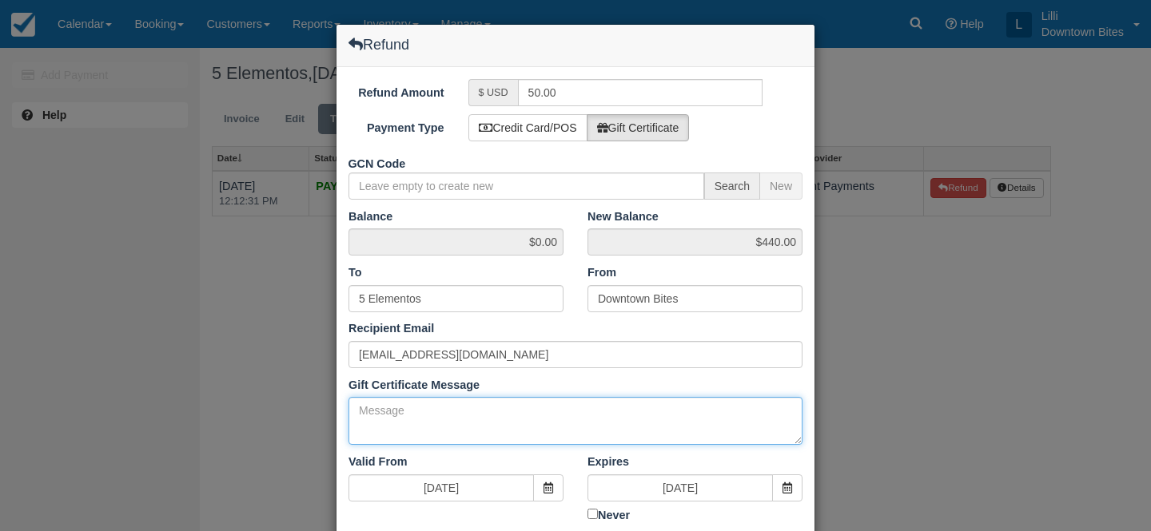
click at [460, 414] on textarea "Gift Certificate Message" at bounding box center [575, 421] width 454 height 48
paste textarea "Bookings External Inbox [PERSON_NAME] 6:22 PM (6 minutes ago) to me Hi [PERSON_…"
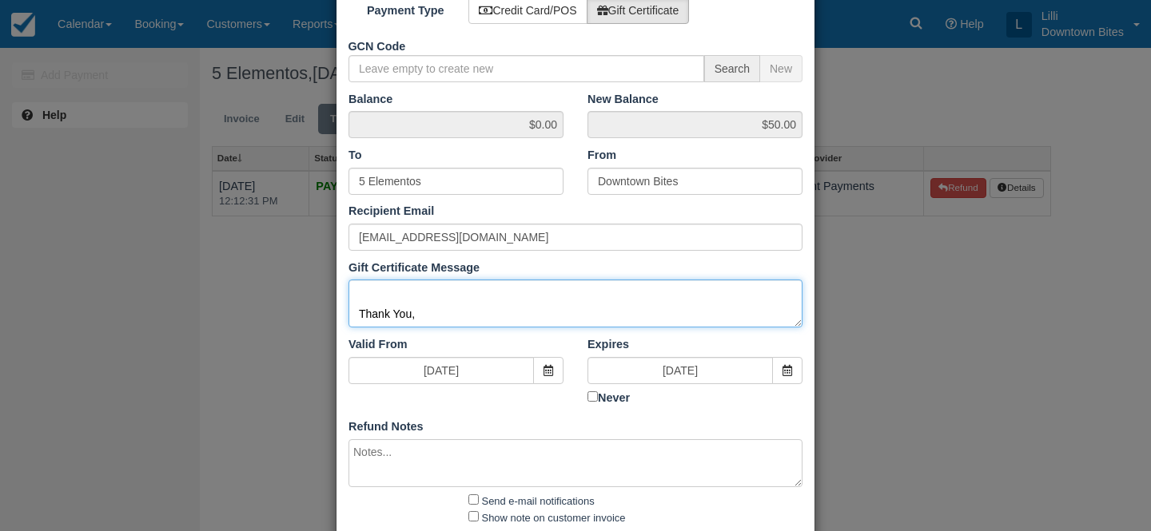
scroll to position [208, 0]
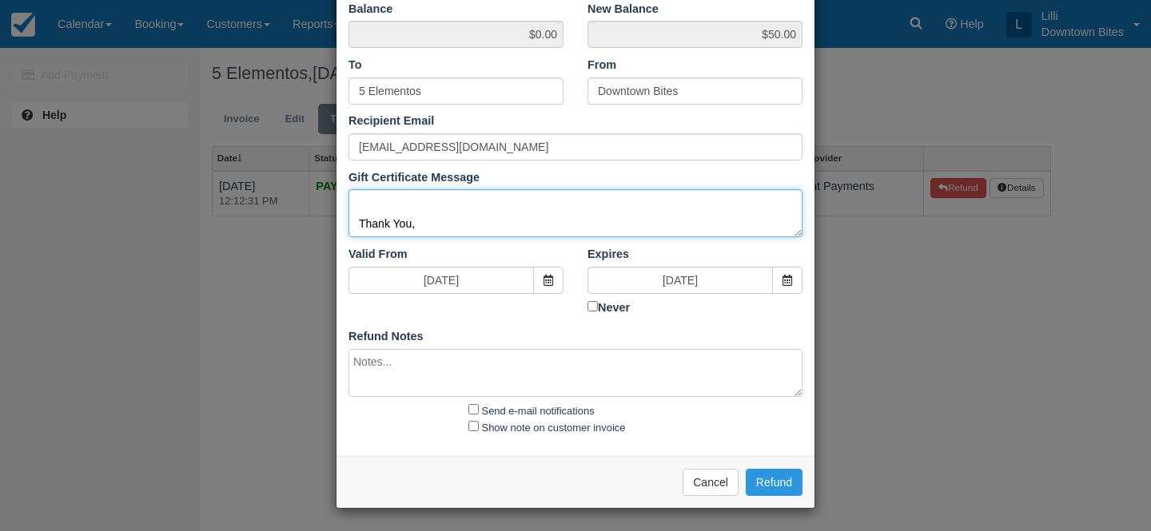
type textarea "Bookings External Inbox [PERSON_NAME] 6:22 PM (6 minutes ago) to me Hi [PERSON_…"
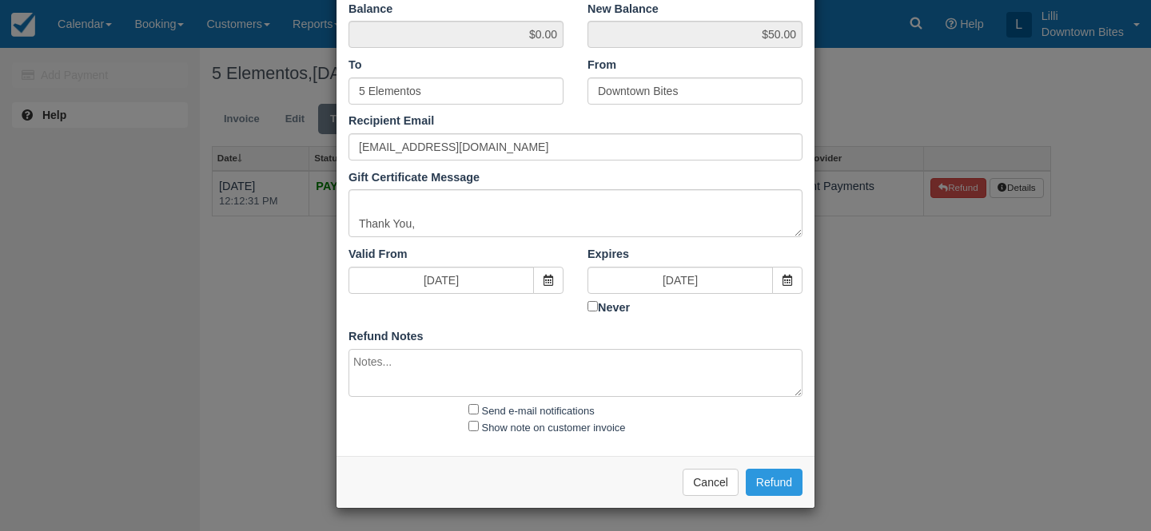
click at [426, 379] on textarea at bounding box center [575, 373] width 454 height 48
paste textarea "Bookings External Inbox [PERSON_NAME] 6:22 PM (6 minutes ago) to me Hi [PERSON_…"
type textarea "Bookings External Inbox [PERSON_NAME] 6:22 PM (6 minutes ago) to me Hi [PERSON_…"
click at [473, 408] on input "Send e-mail notifications" at bounding box center [473, 409] width 10 height 10
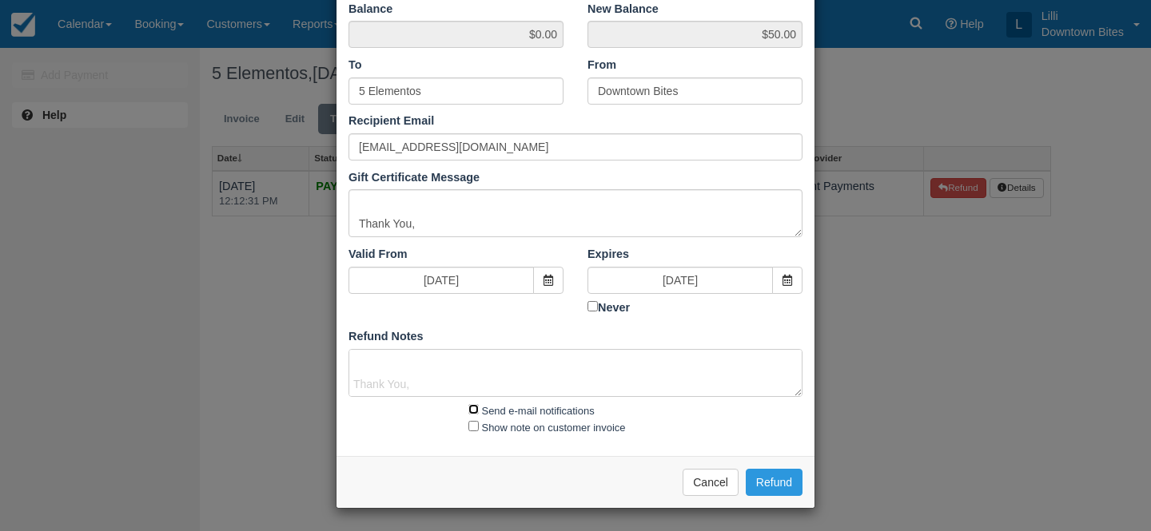
checkbox input "true"
click at [472, 427] on input "Show note on customer invoice" at bounding box center [473, 426] width 10 height 10
checkbox input "true"
click at [790, 485] on button "Refund" at bounding box center [774, 482] width 57 height 27
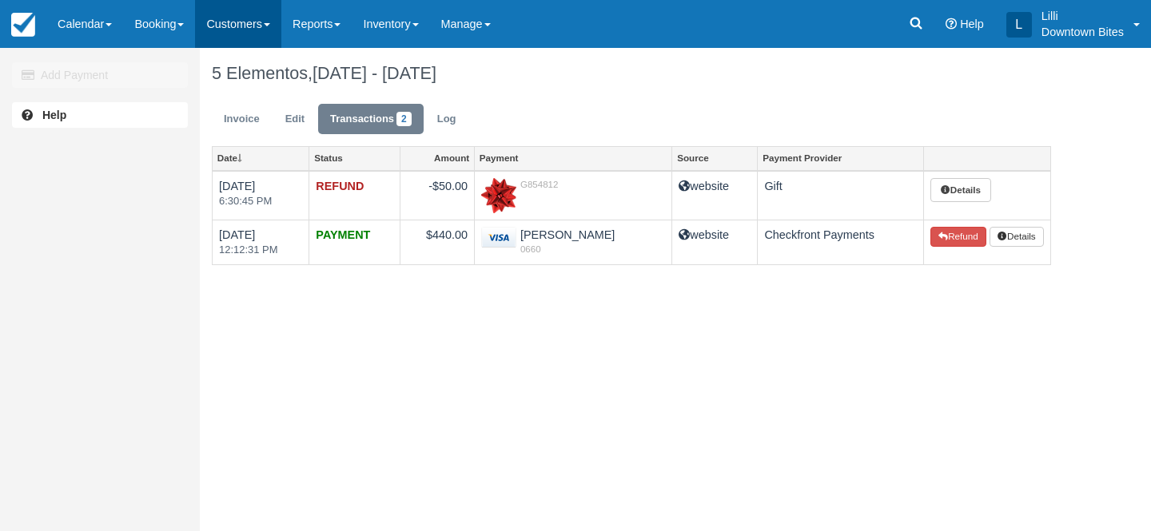
click at [225, 29] on link "Customers" at bounding box center [238, 24] width 86 height 48
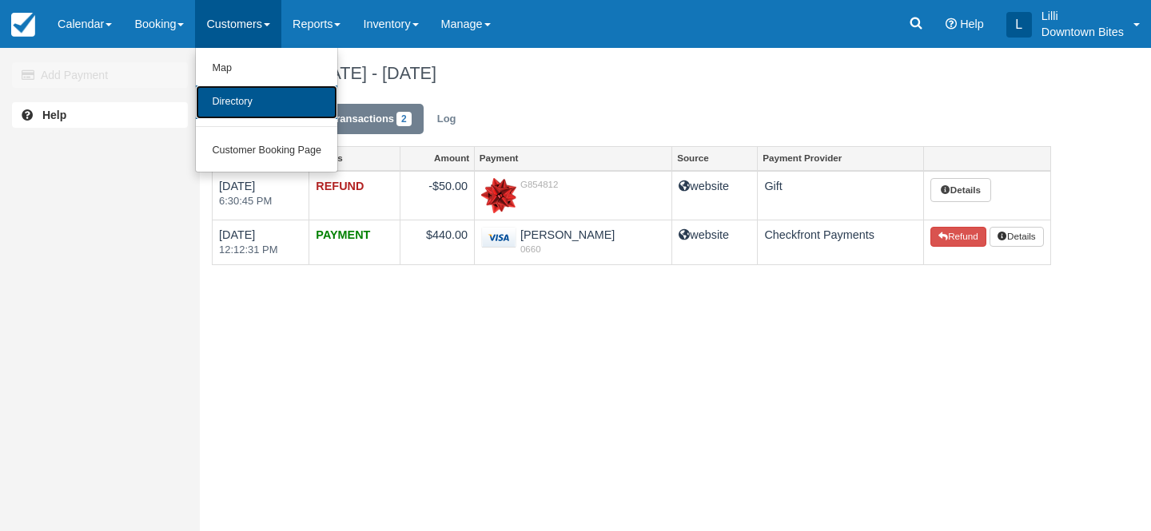
click at [235, 104] on link "Directory" at bounding box center [266, 103] width 141 height 34
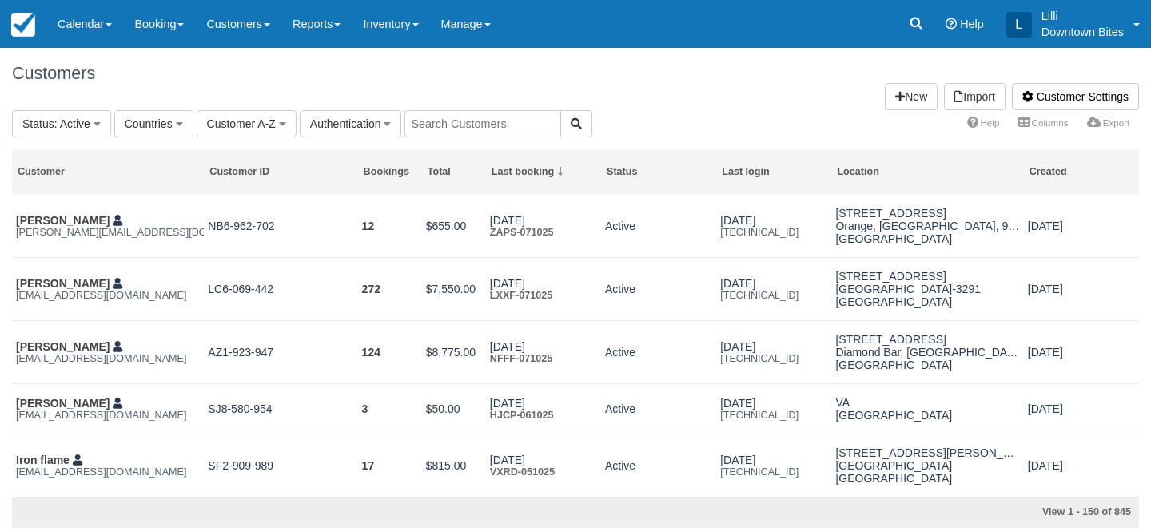
click at [472, 121] on input "text" at bounding box center [482, 123] width 157 height 27
type input "lill"
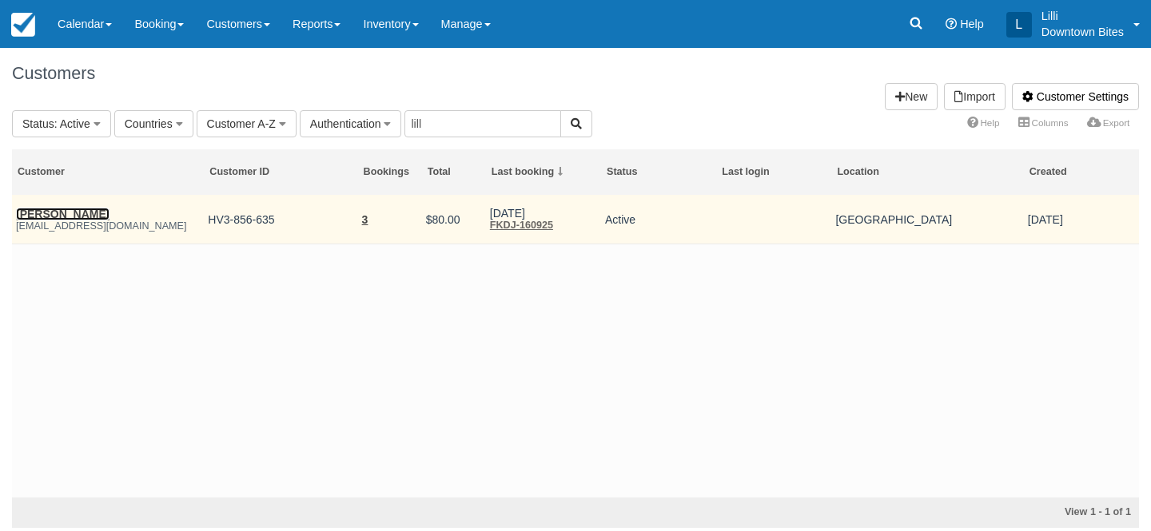
click at [52, 217] on link "James Mcintosh" at bounding box center [62, 214] width 93 height 13
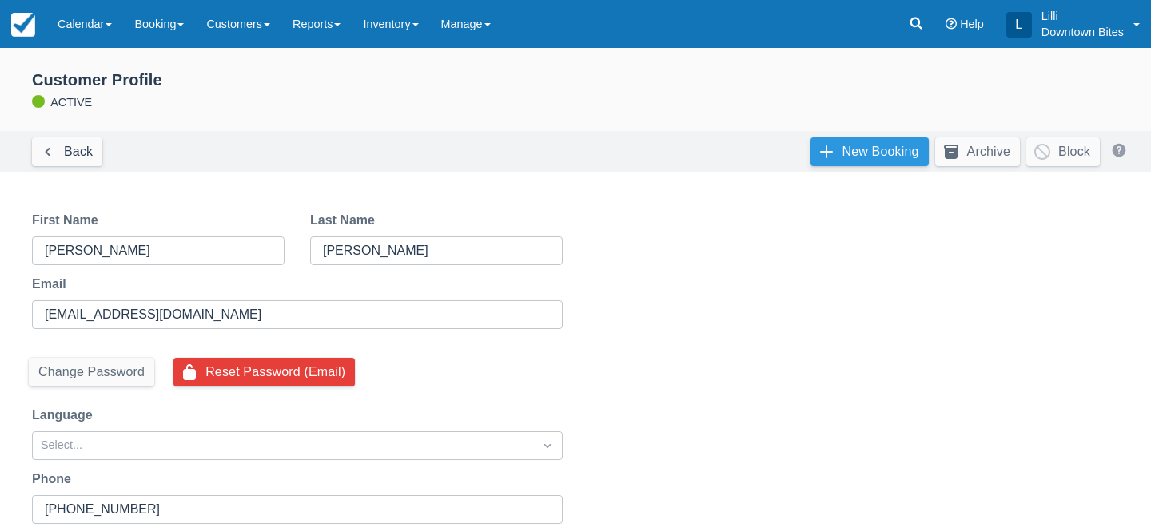
click at [894, 145] on link "New Booking" at bounding box center [869, 151] width 118 height 29
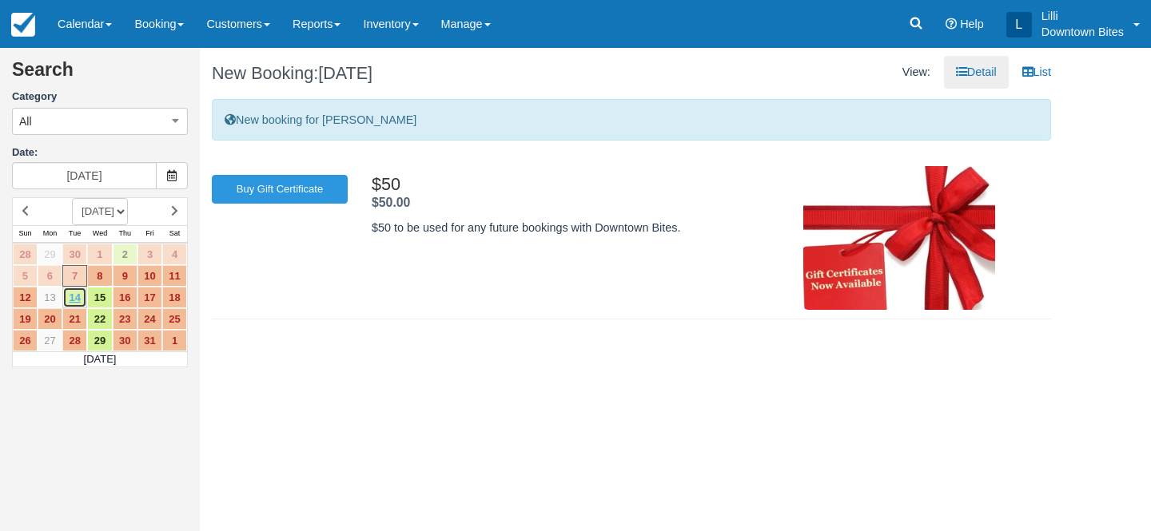
click at [74, 300] on link "14" at bounding box center [74, 298] width 25 height 22
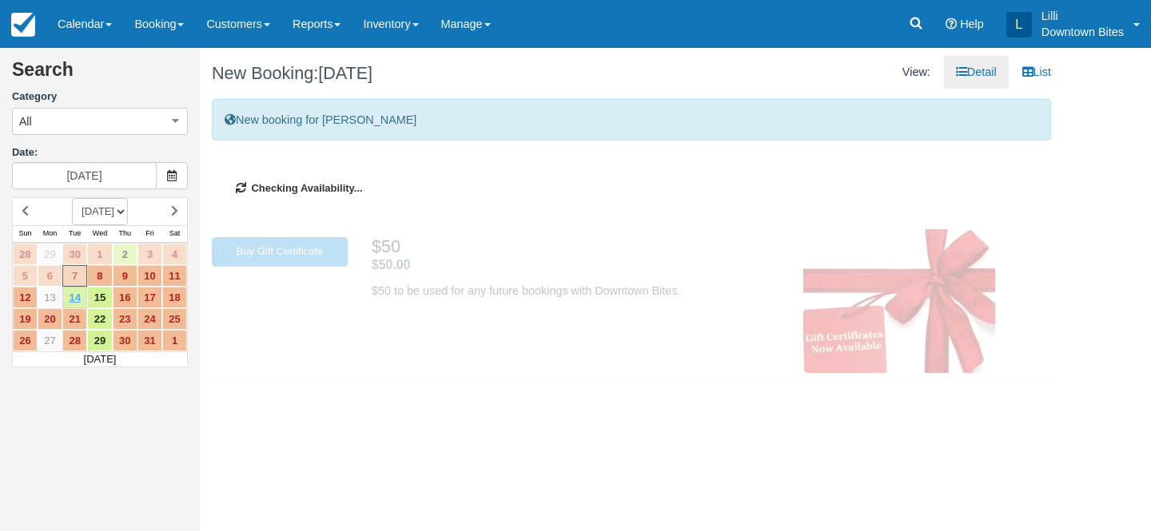
type input "[DATE]"
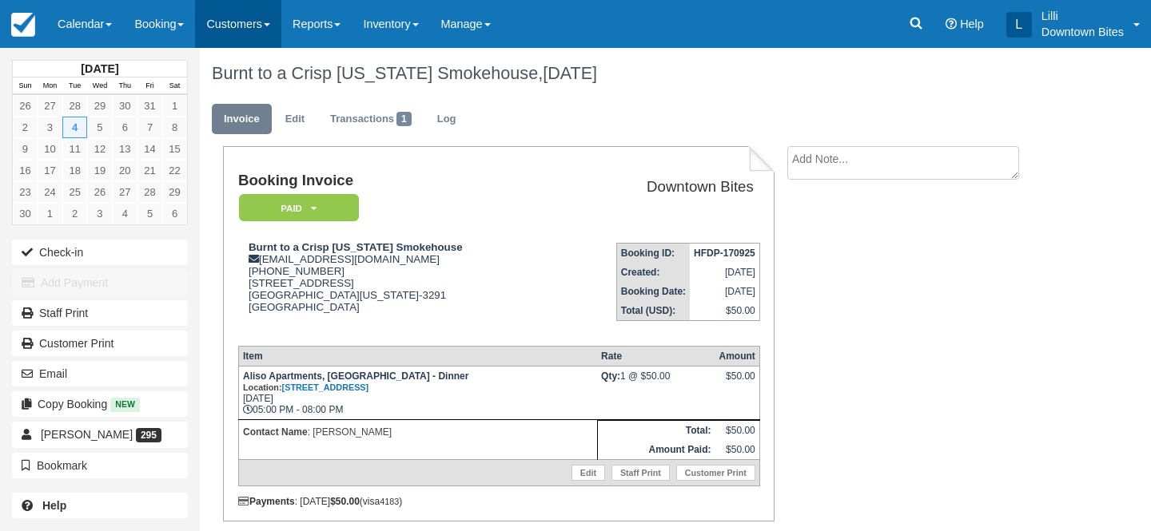
click at [231, 29] on link "Customers" at bounding box center [238, 24] width 86 height 48
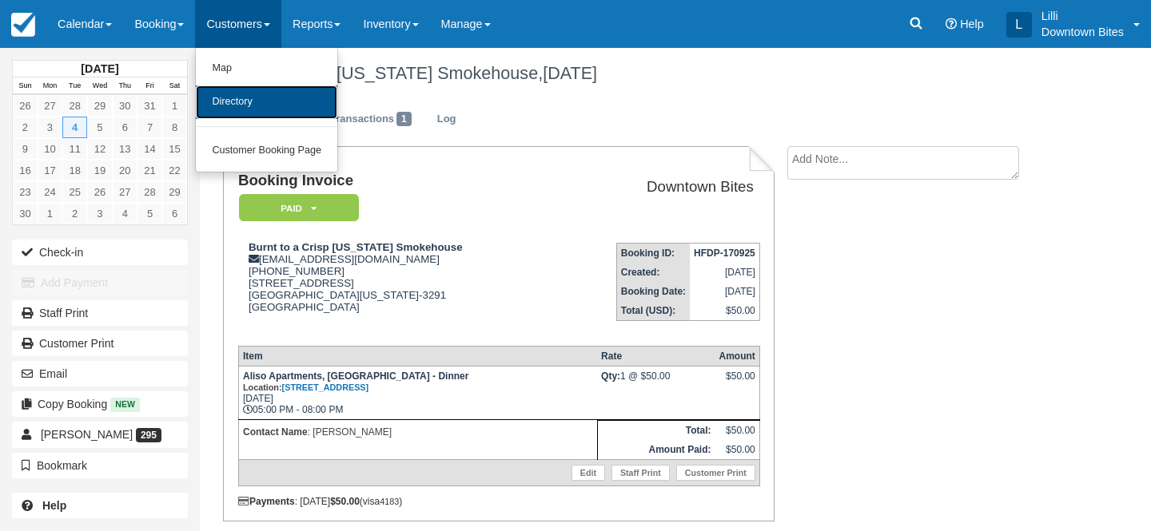
click at [249, 109] on link "Directory" at bounding box center [266, 103] width 141 height 34
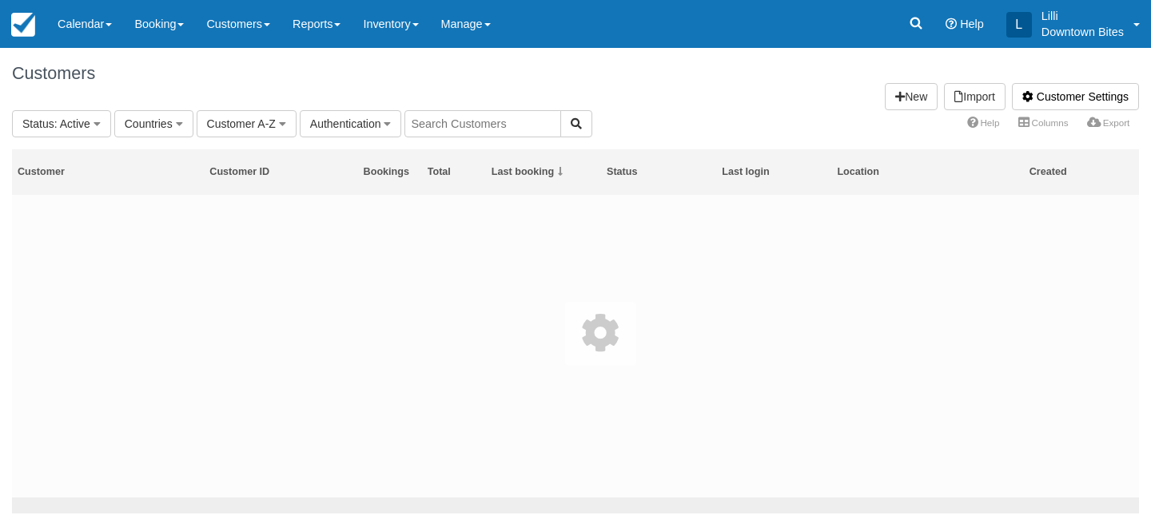
click at [463, 131] on input "text" at bounding box center [482, 123] width 157 height 27
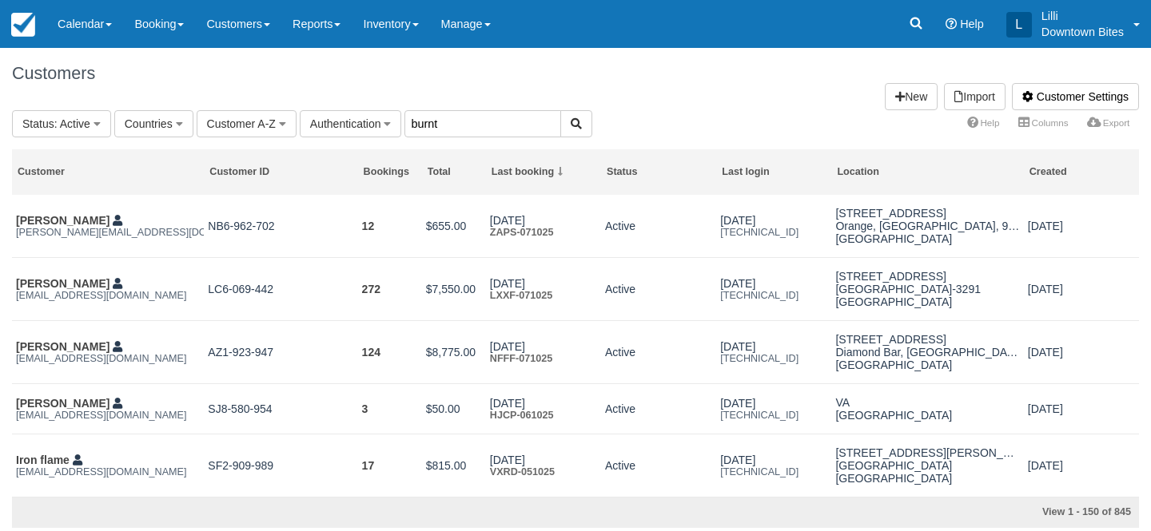
type input "burnt"
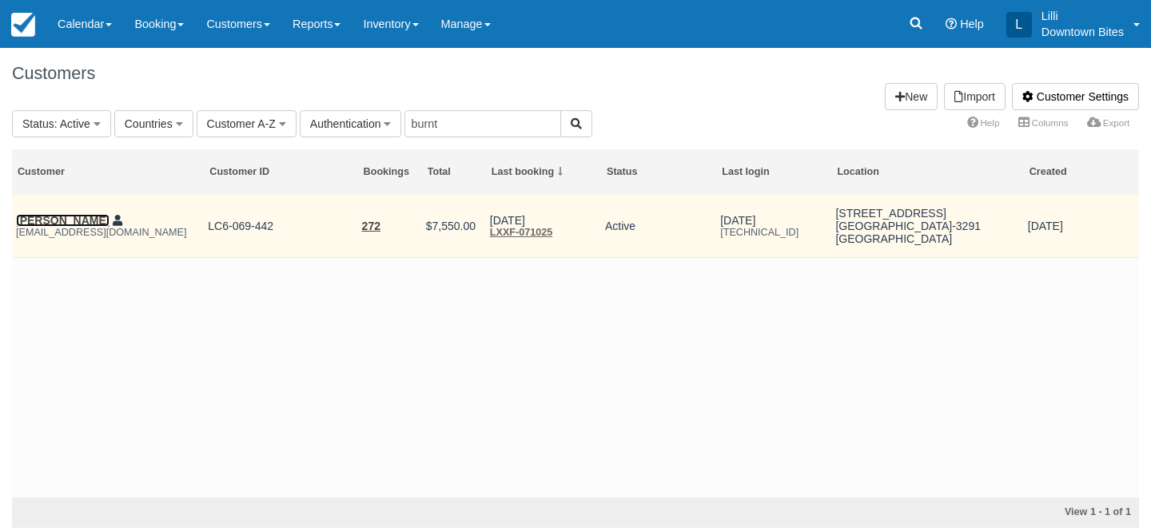
click at [59, 216] on link "[PERSON_NAME]" at bounding box center [62, 220] width 93 height 13
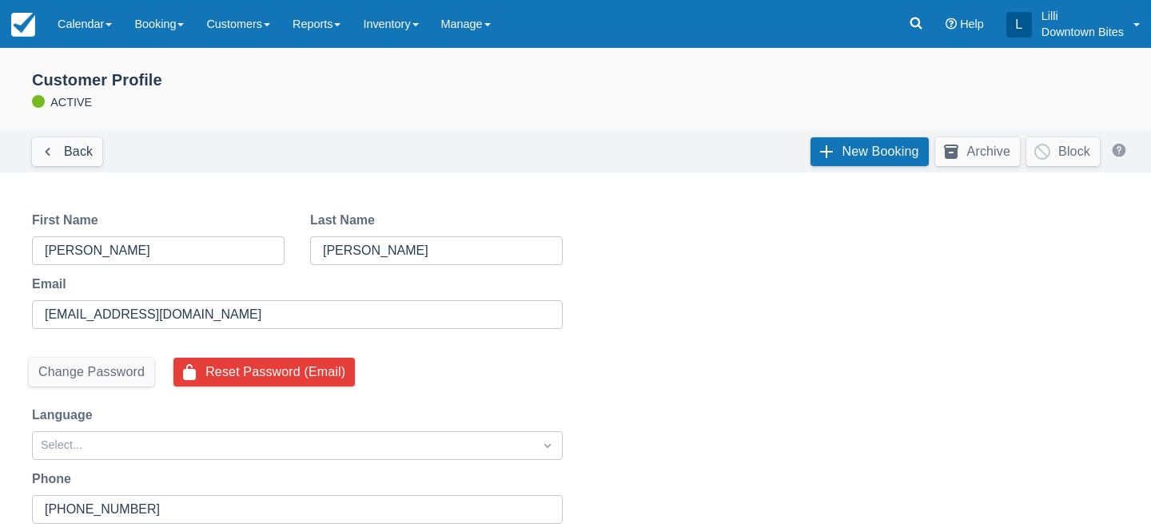
select select "50"
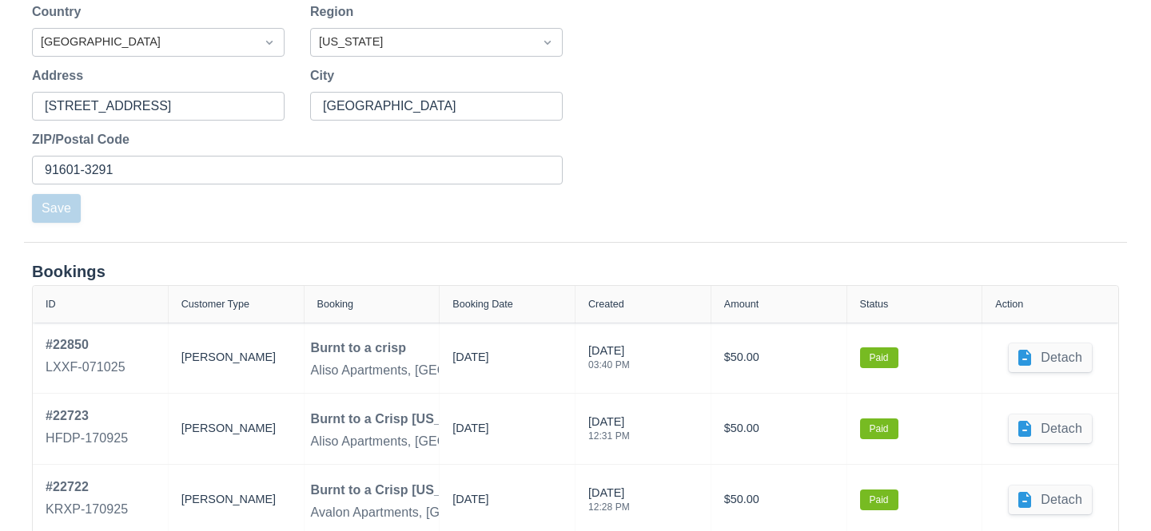
scroll to position [710, 0]
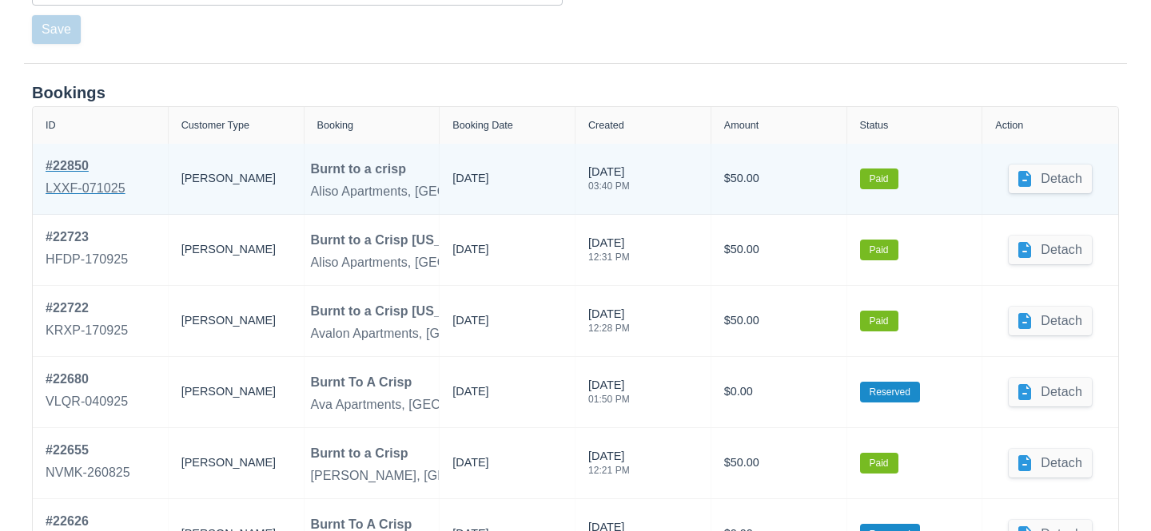
click at [78, 175] on link "# 22850 LXXF-071025" at bounding box center [86, 179] width 80 height 45
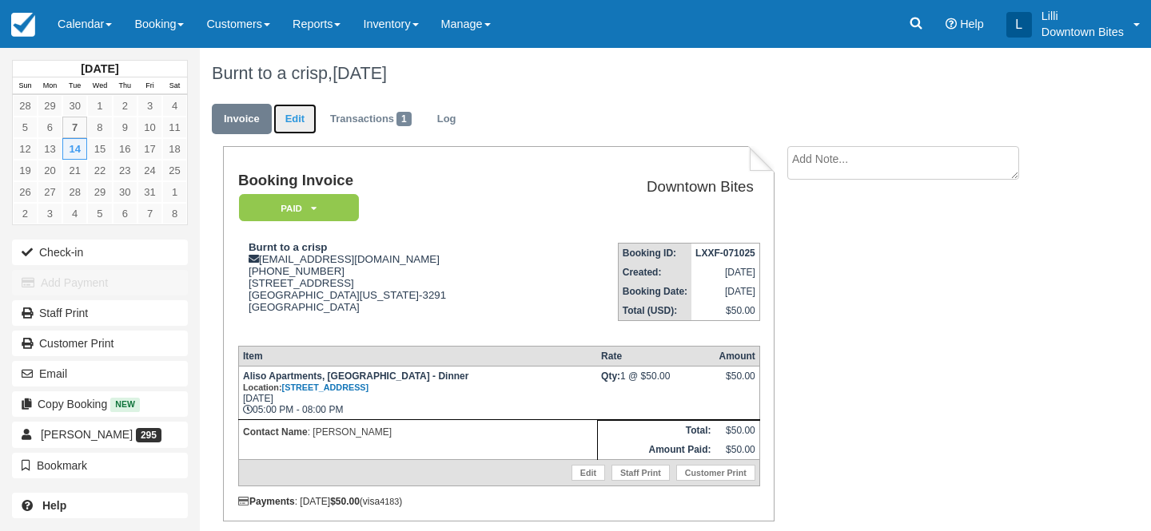
click at [291, 120] on link "Edit" at bounding box center [294, 119] width 43 height 31
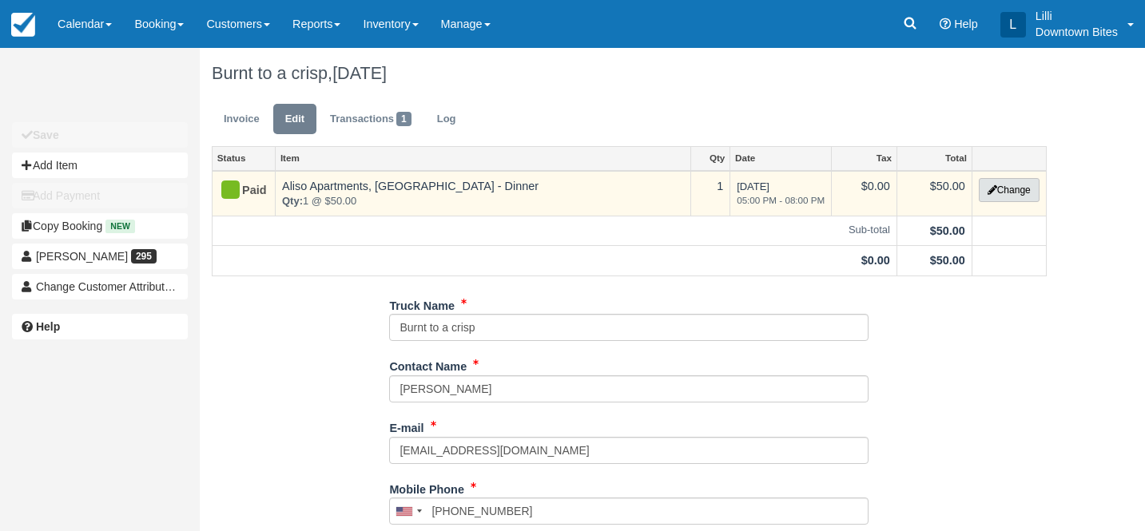
click at [1016, 195] on button "Change" at bounding box center [1009, 190] width 61 height 24
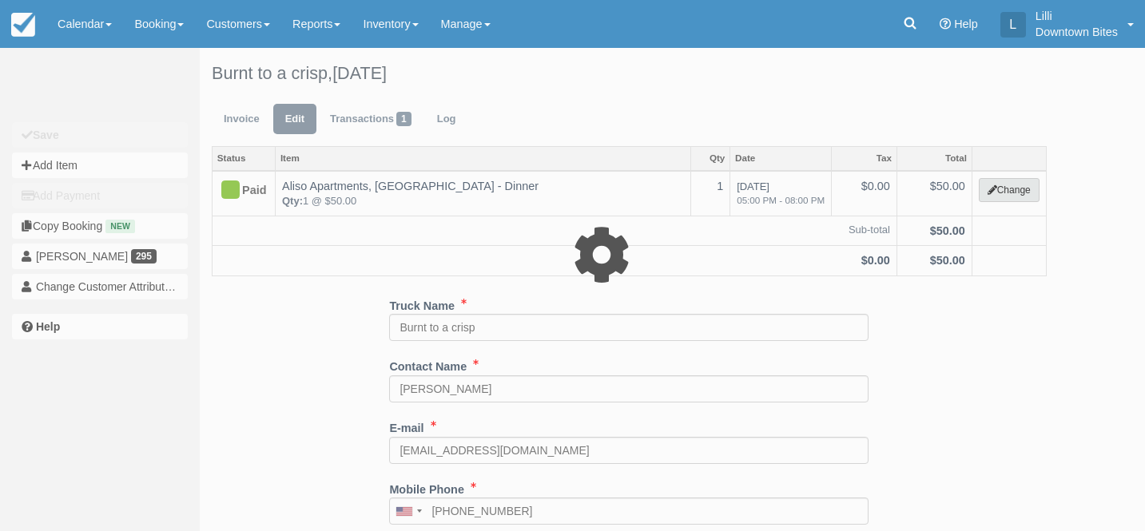
select select "2"
type input "50.00"
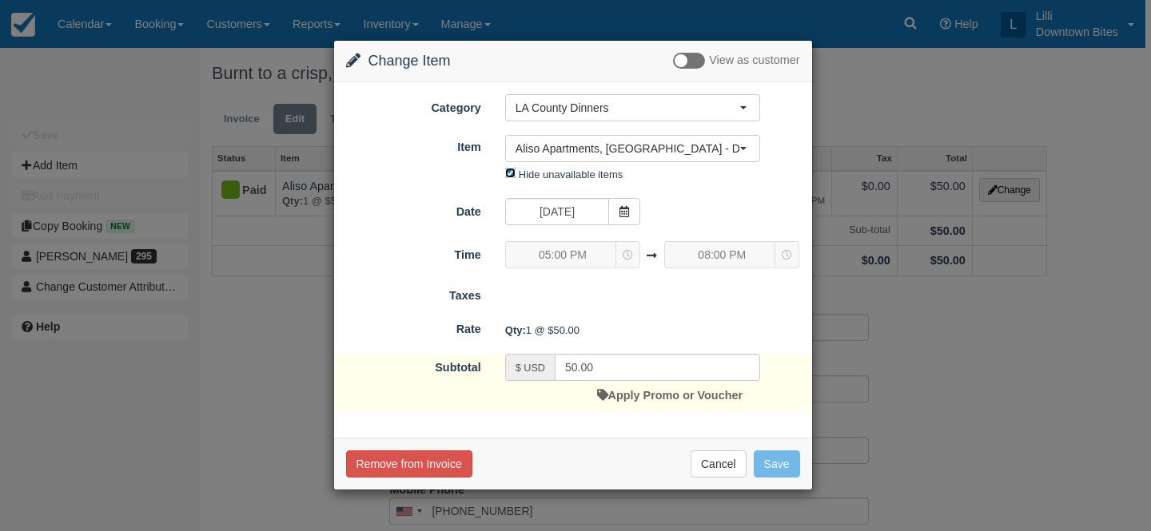
click at [511, 176] on input "Hide unavailable items" at bounding box center [510, 173] width 10 height 10
checkbox input "false"
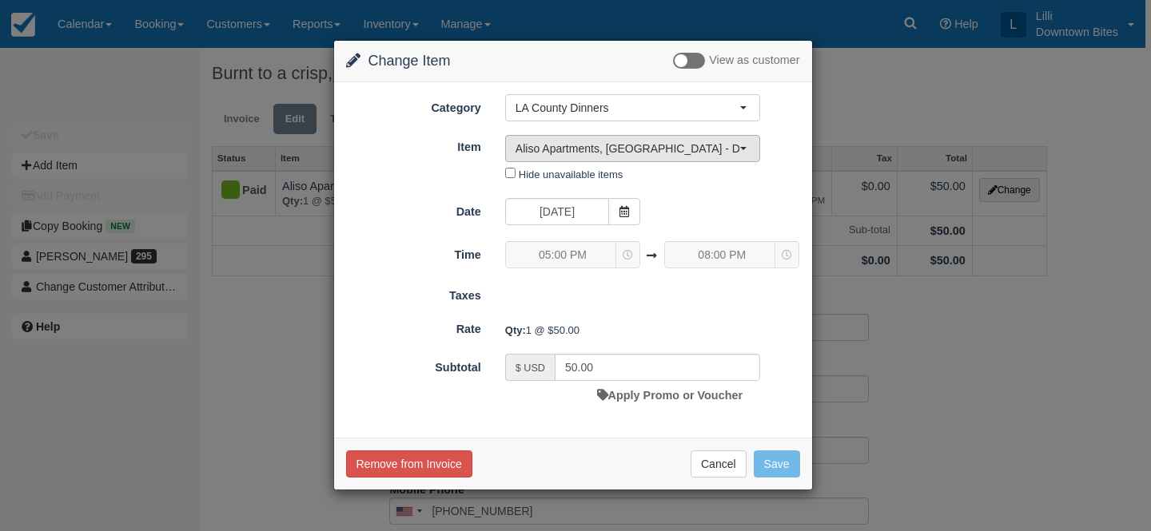
click at [583, 148] on span "Aliso Apartments, Los Angeles - Dinner" at bounding box center [627, 149] width 224 height 16
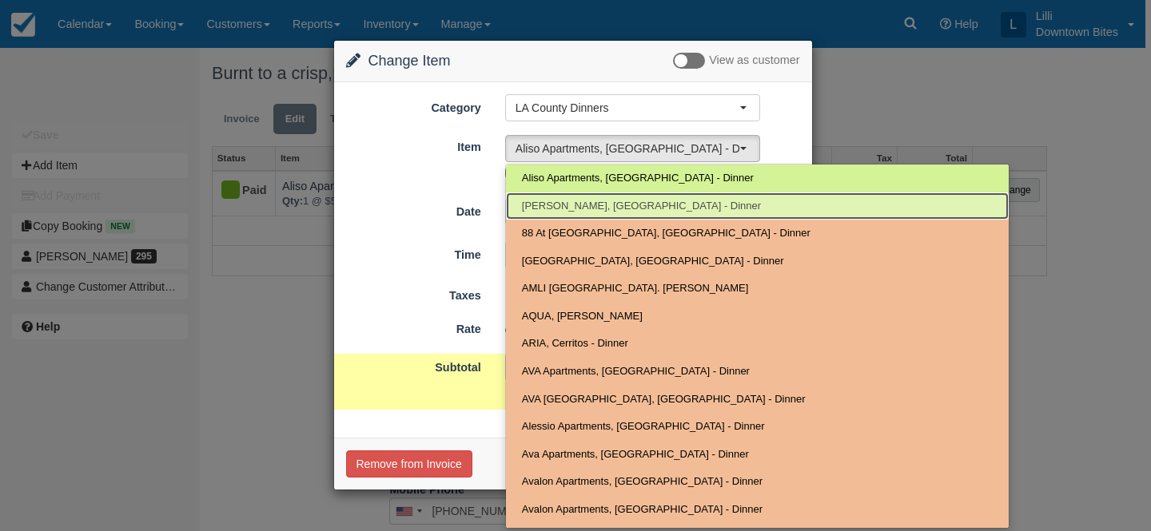
click at [564, 209] on span "[PERSON_NAME], [GEOGRAPHIC_DATA] - Dinner" at bounding box center [641, 206] width 239 height 15
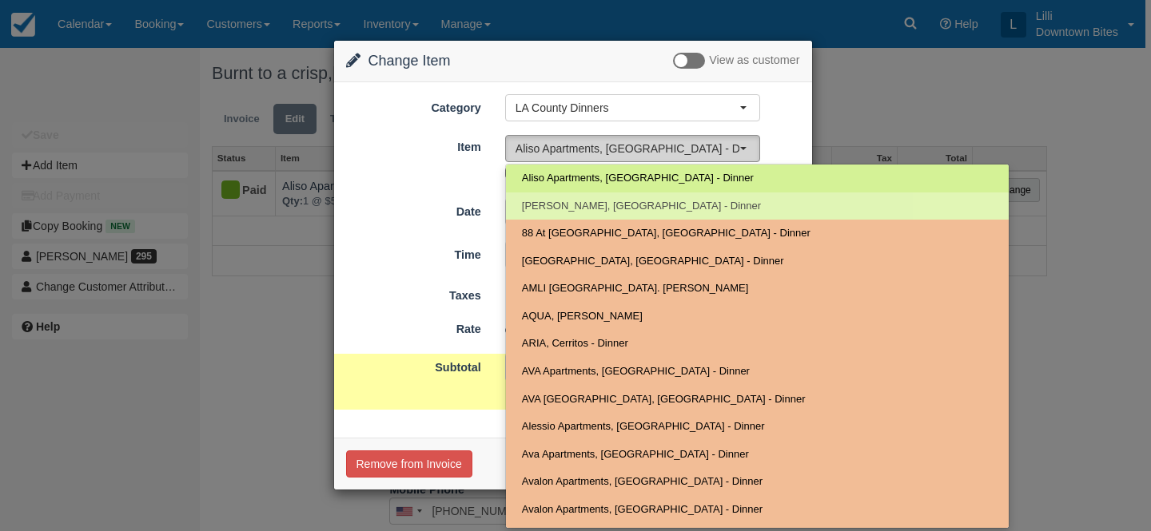
select select "812"
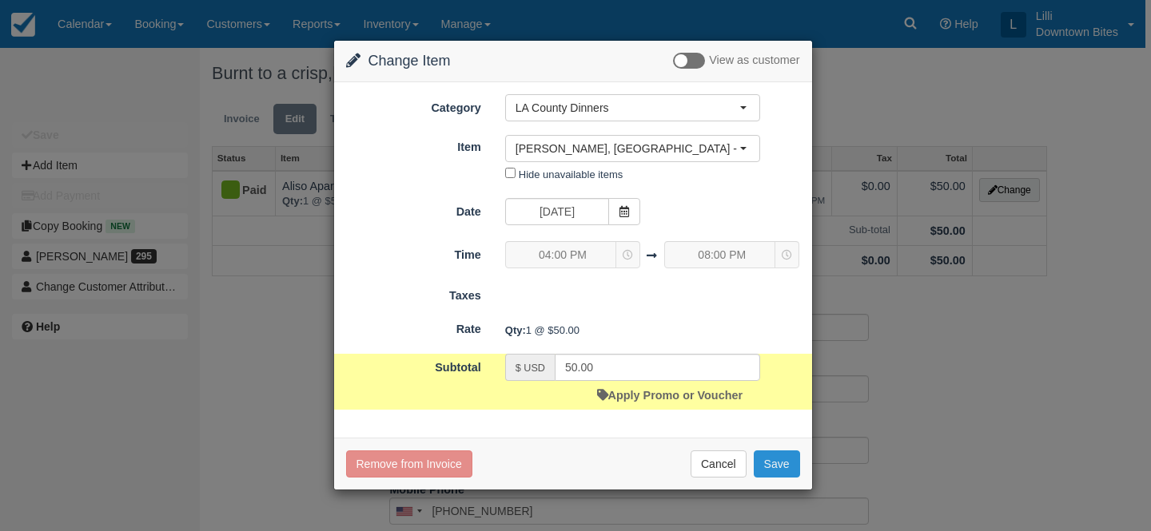
click at [785, 462] on button "Save" at bounding box center [777, 464] width 46 height 27
checkbox input "false"
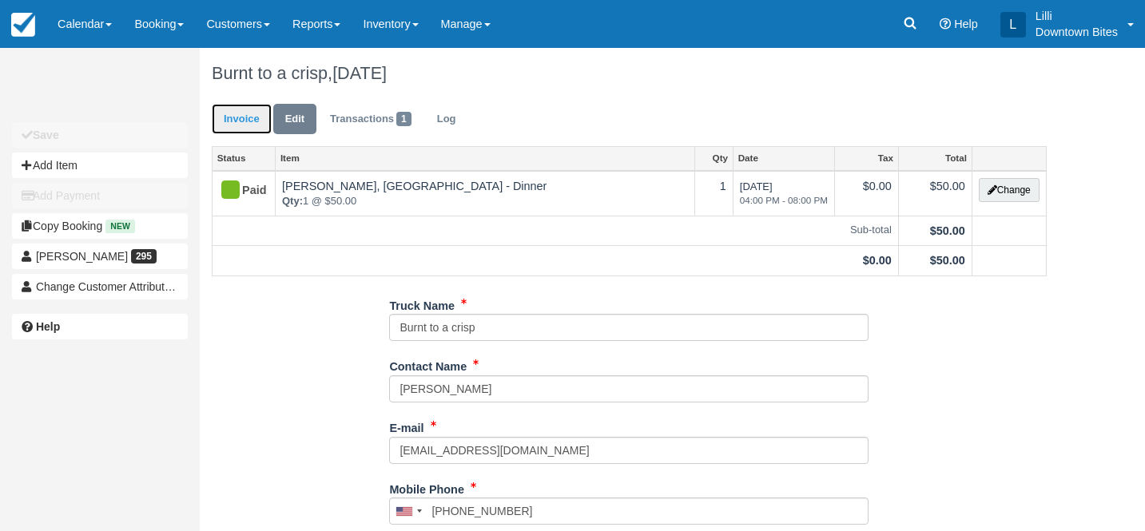
click at [240, 118] on link "Invoice" at bounding box center [242, 119] width 60 height 31
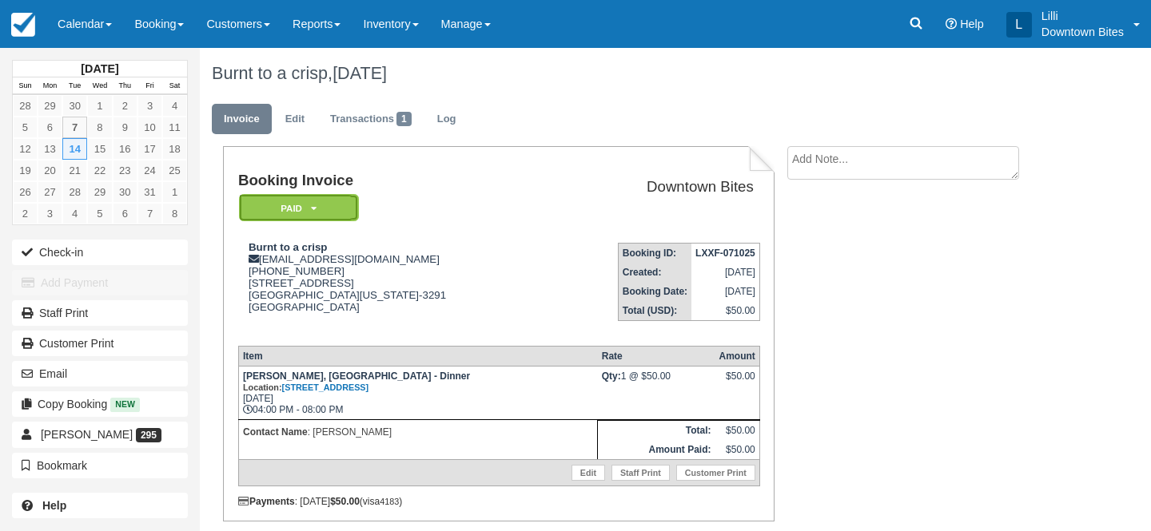
click at [298, 210] on em "Paid" at bounding box center [299, 208] width 120 height 28
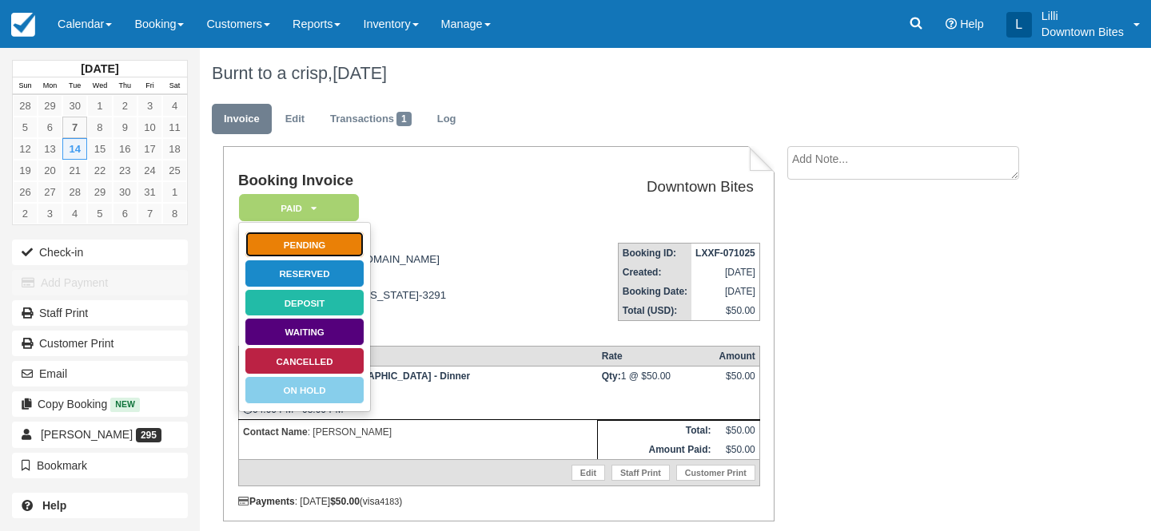
click at [333, 247] on link "Pending" at bounding box center [305, 245] width 120 height 28
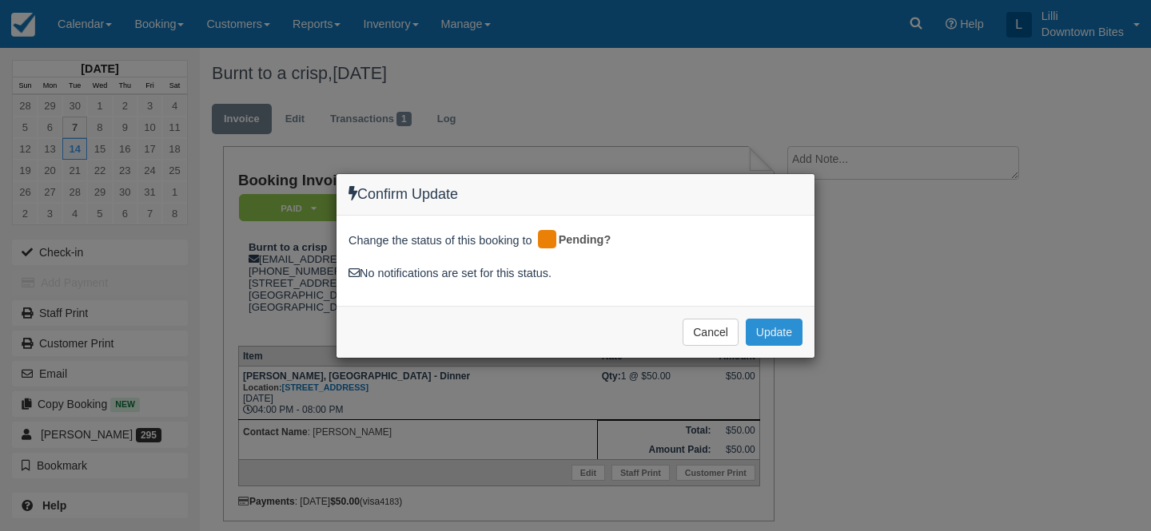
click at [794, 330] on button "Update" at bounding box center [774, 332] width 57 height 27
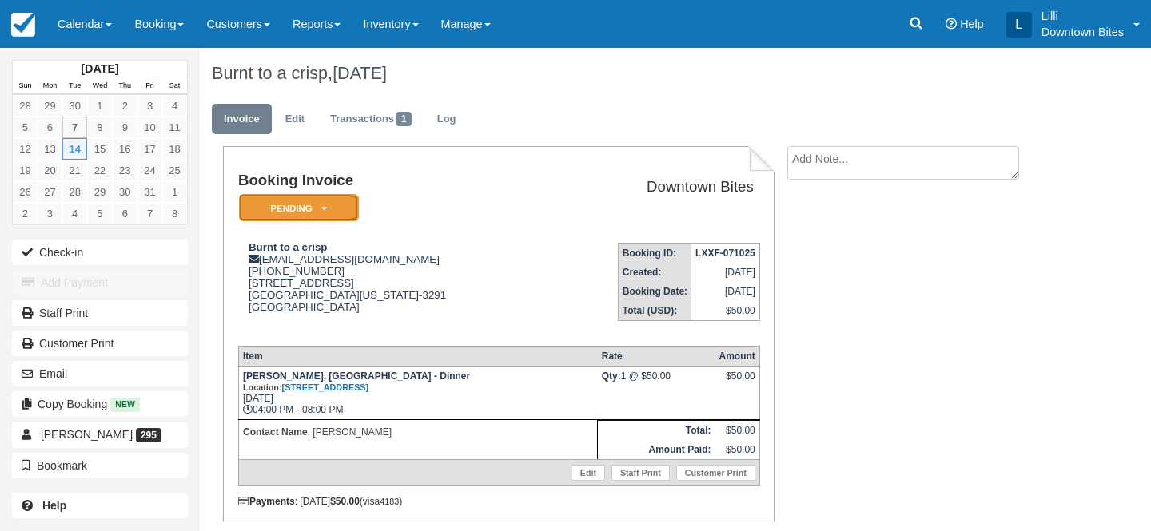
click at [325, 218] on em "Pending" at bounding box center [299, 208] width 120 height 28
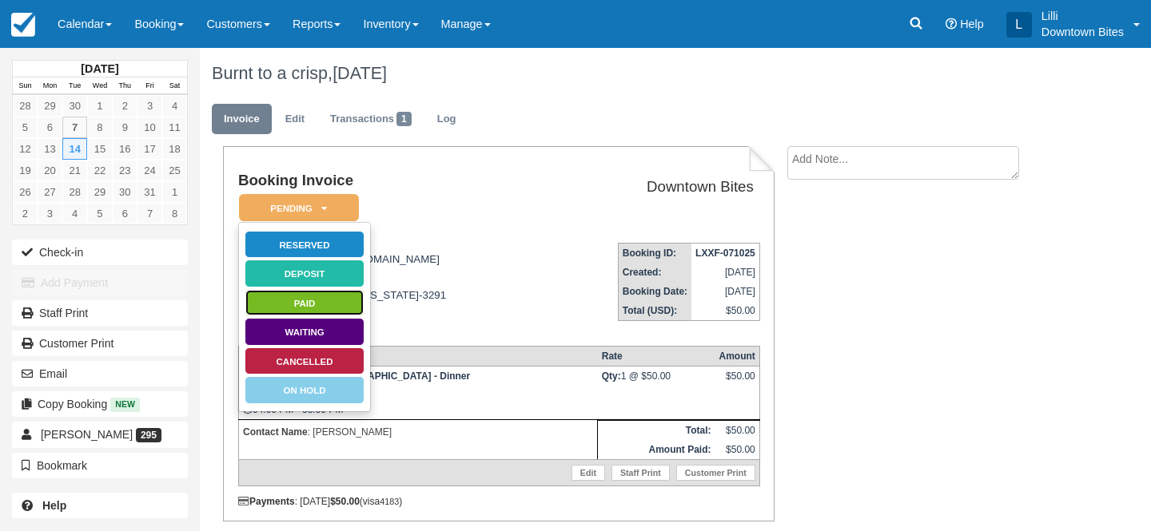
click at [305, 312] on link "Paid" at bounding box center [305, 303] width 120 height 28
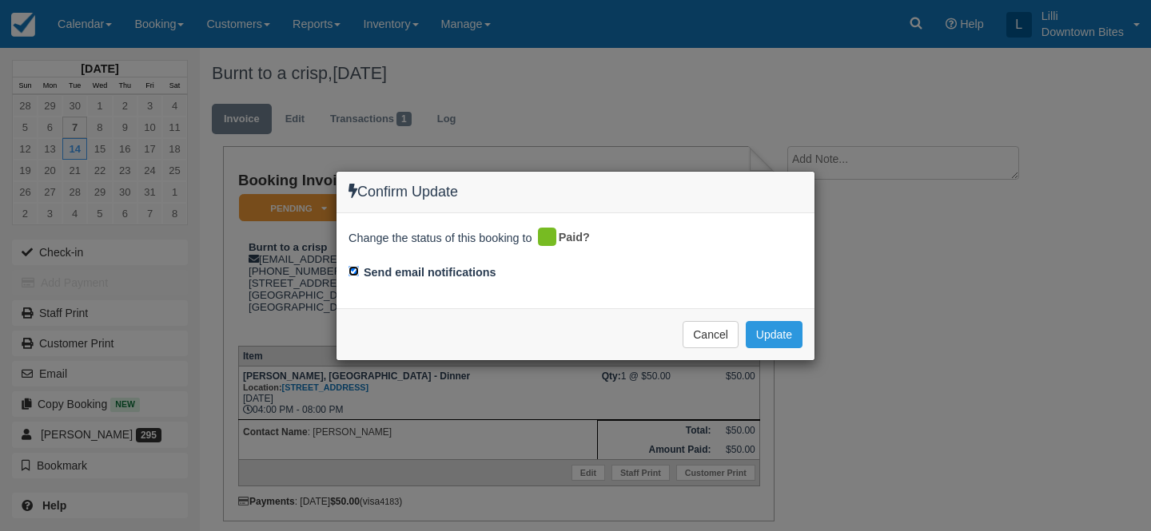
click at [353, 272] on input "Send email notifications" at bounding box center [353, 271] width 10 height 10
checkbox input "false"
click at [779, 335] on button "Update" at bounding box center [774, 334] width 57 height 27
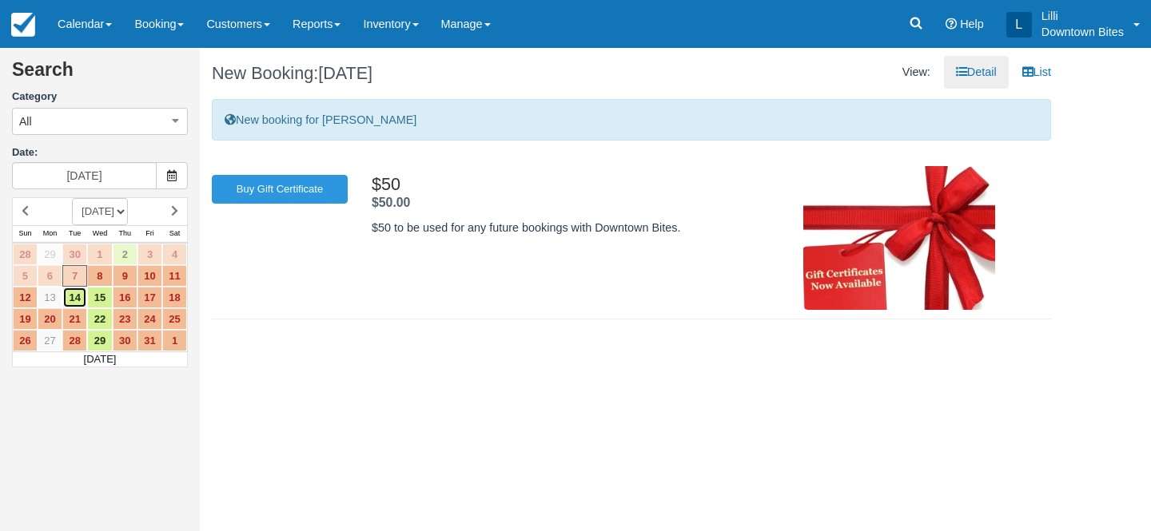
click at [78, 301] on link "14" at bounding box center [74, 298] width 25 height 22
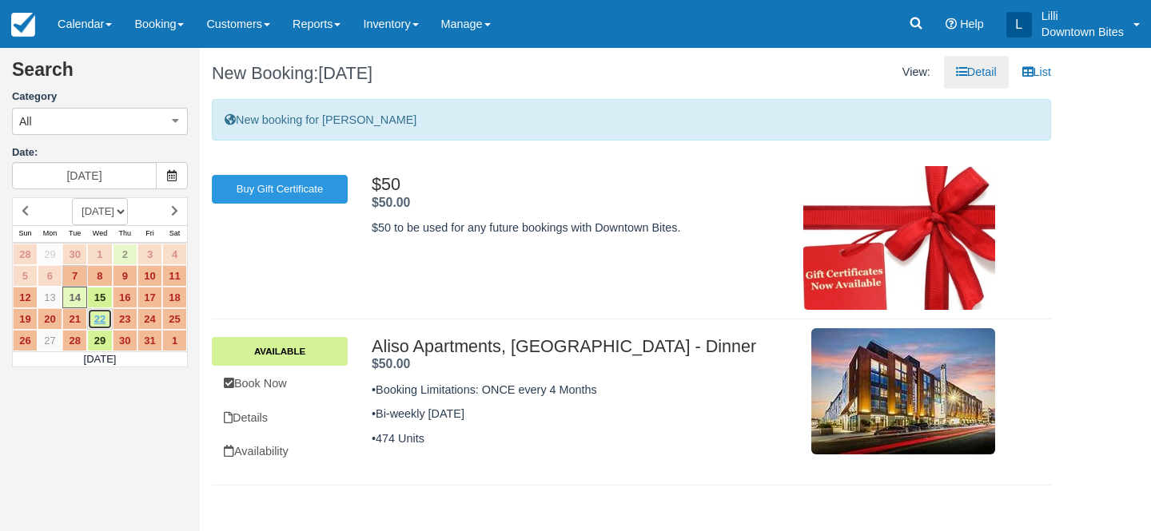
click at [99, 318] on link "22" at bounding box center [99, 319] width 25 height 22
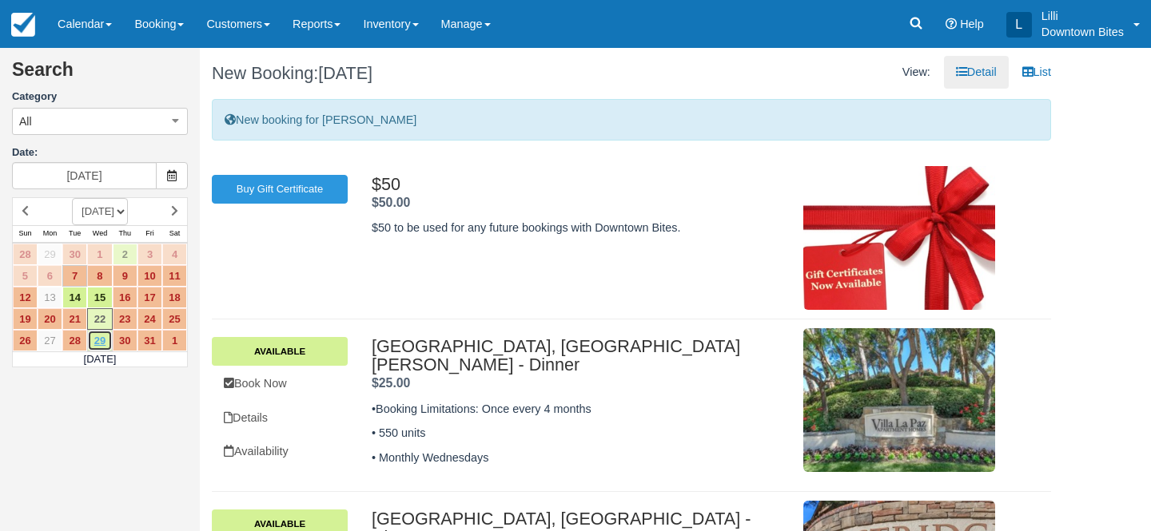
click at [101, 342] on link "29" at bounding box center [99, 341] width 25 height 22
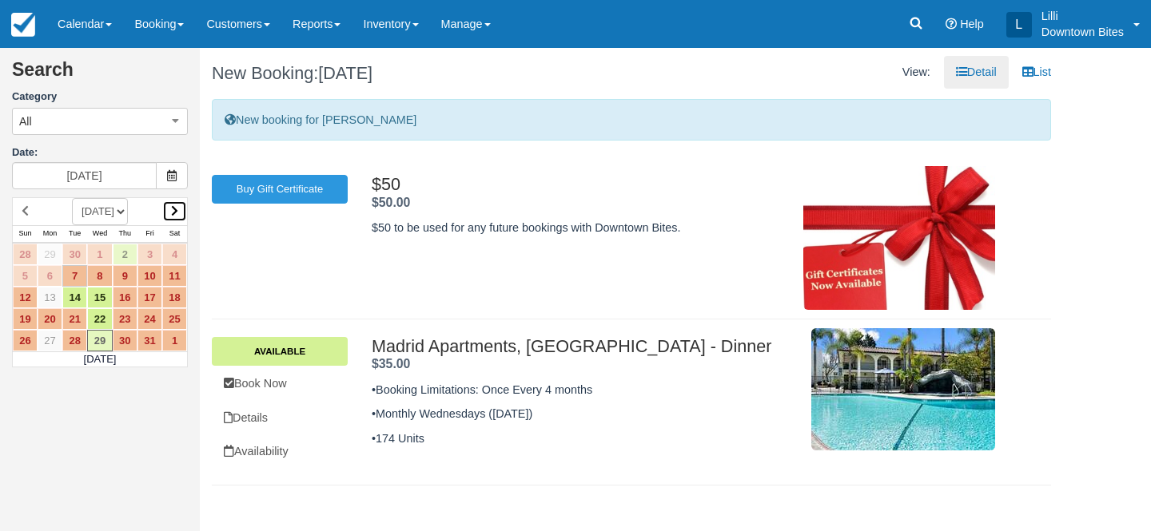
click at [177, 211] on icon at bounding box center [174, 210] width 7 height 11
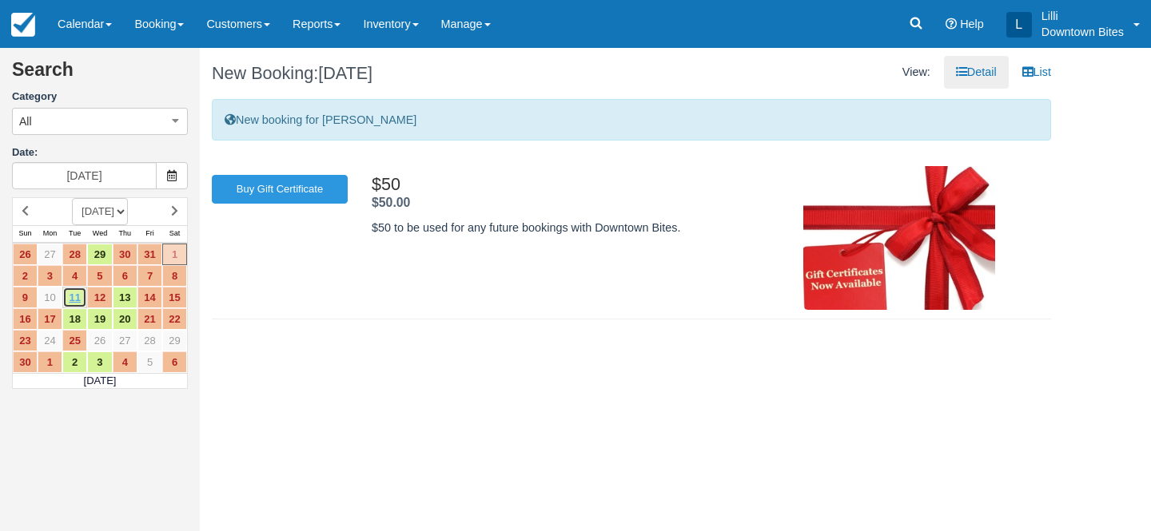
click at [73, 300] on link "11" at bounding box center [74, 298] width 25 height 22
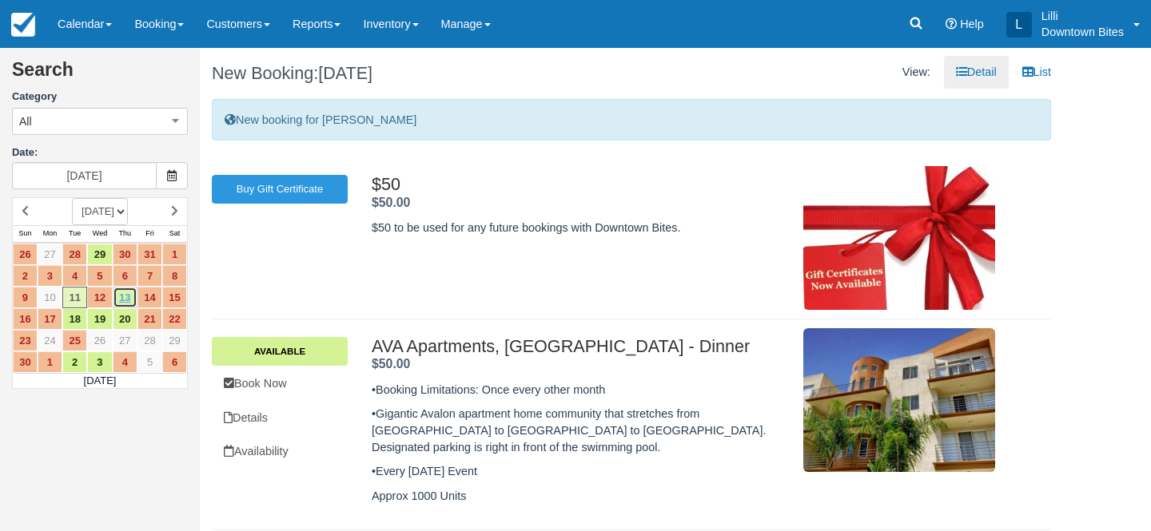
click at [129, 294] on link "13" at bounding box center [125, 298] width 25 height 22
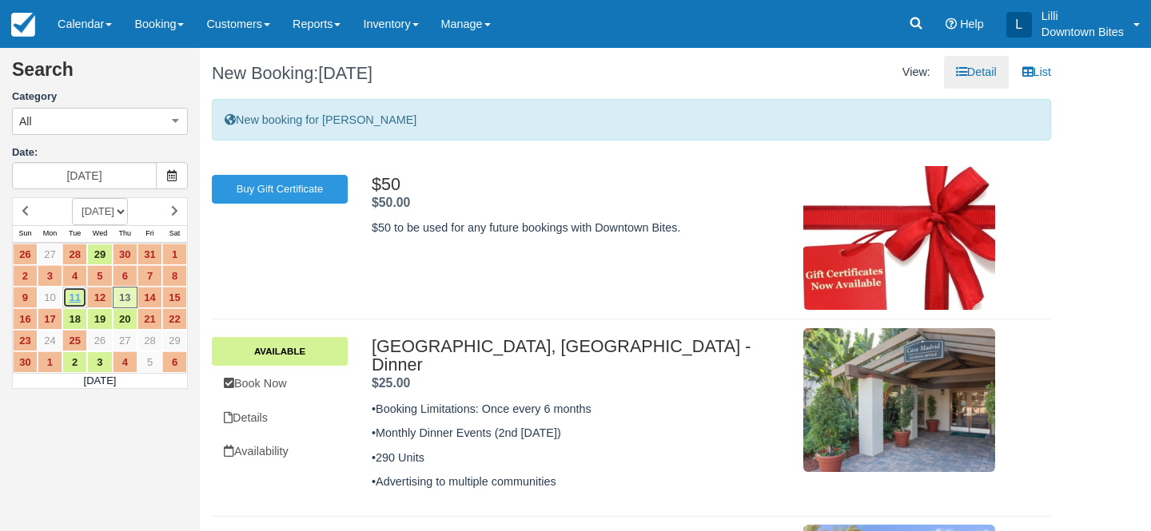
click at [74, 300] on link "11" at bounding box center [74, 298] width 25 height 22
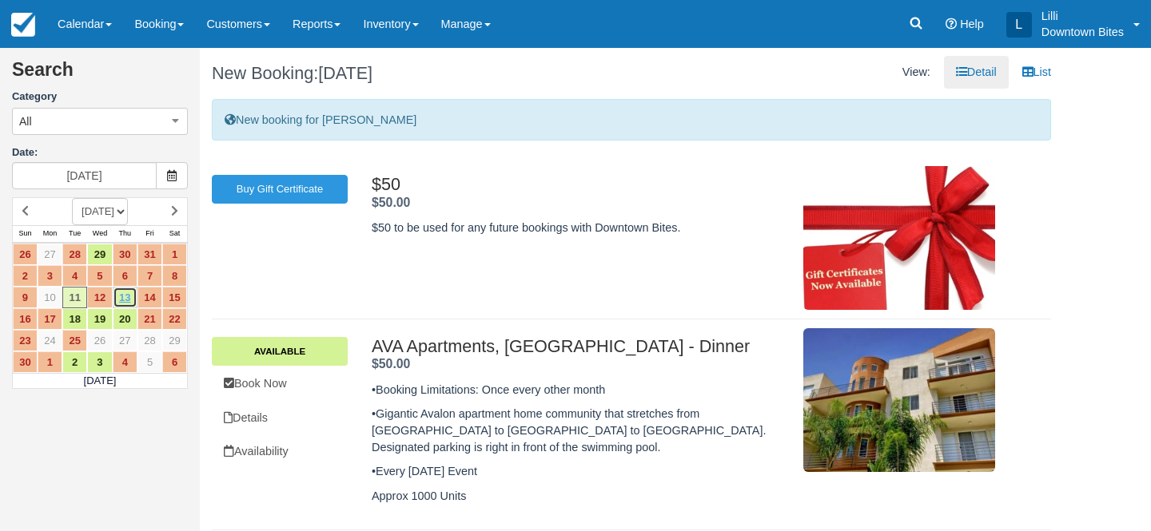
click at [125, 299] on link "13" at bounding box center [125, 298] width 25 height 22
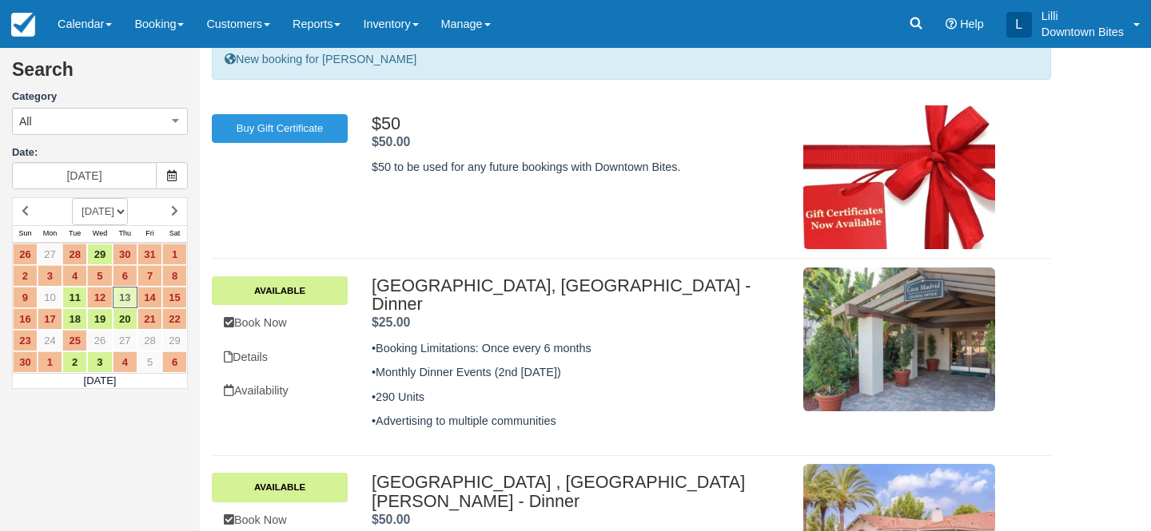
scroll to position [133, 0]
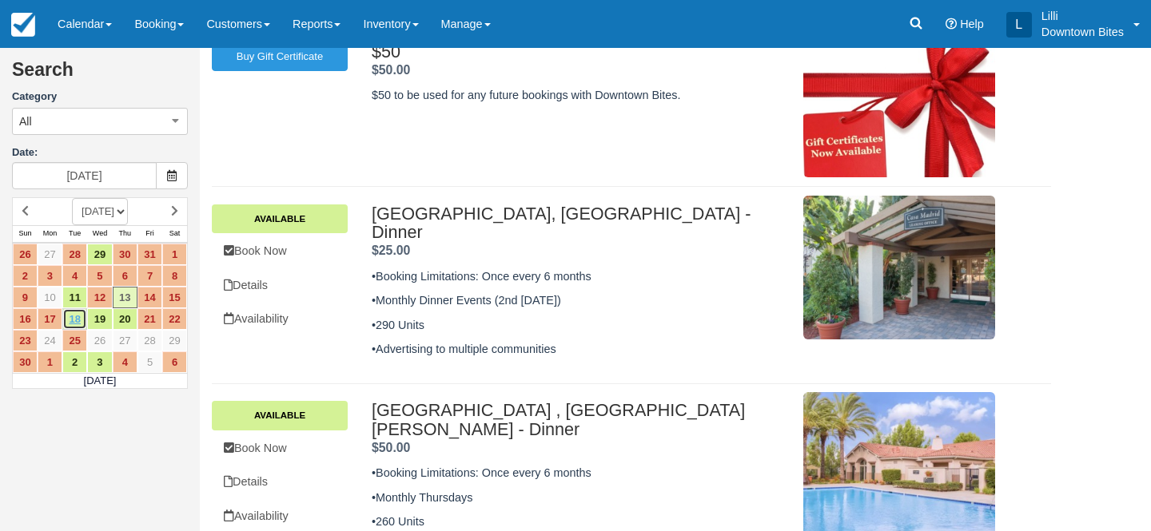
click at [74, 320] on link "18" at bounding box center [74, 319] width 25 height 22
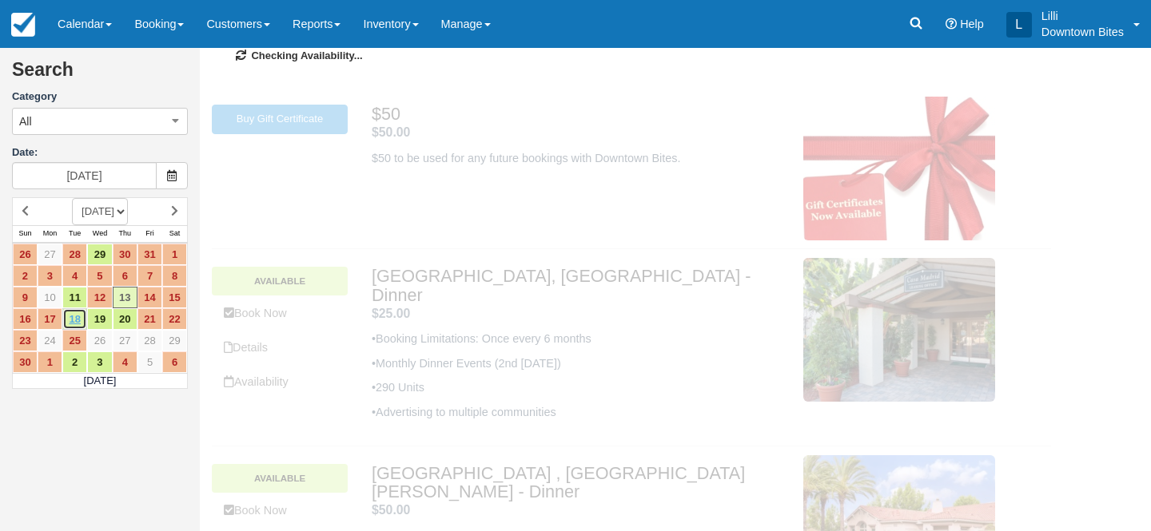
scroll to position [0, 0]
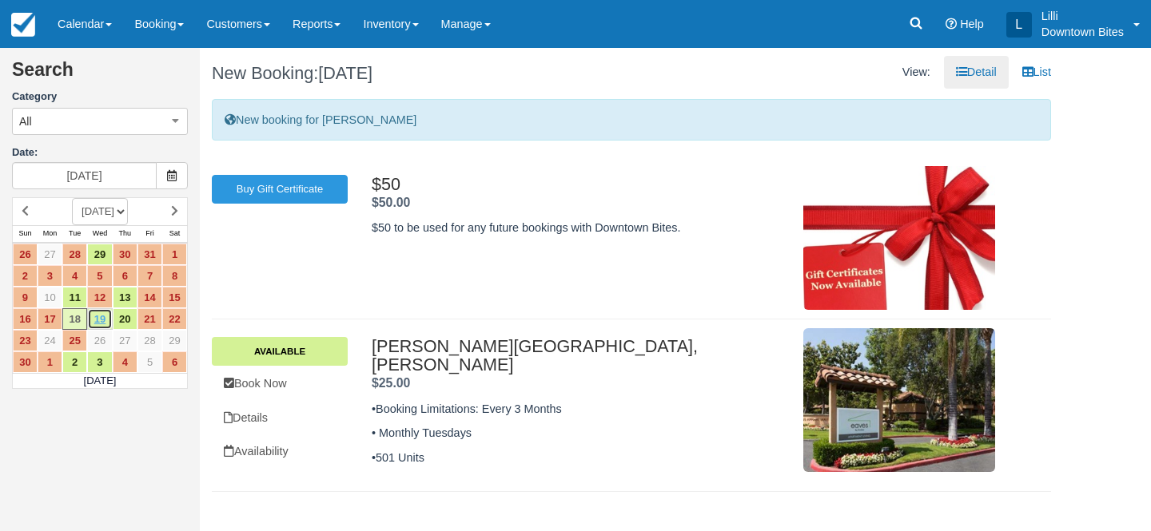
click at [101, 319] on link "19" at bounding box center [99, 319] width 25 height 22
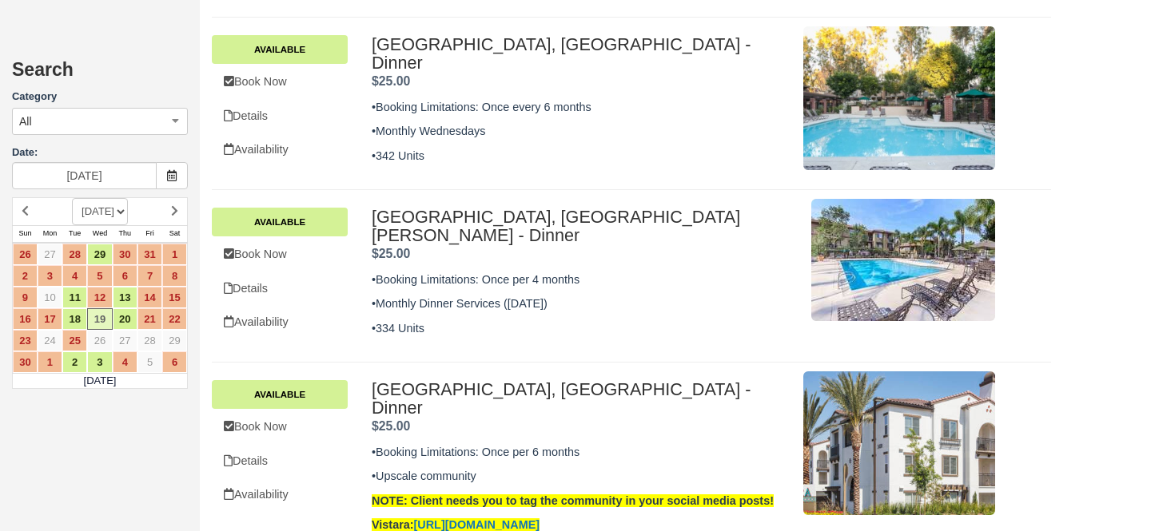
scroll to position [871, 0]
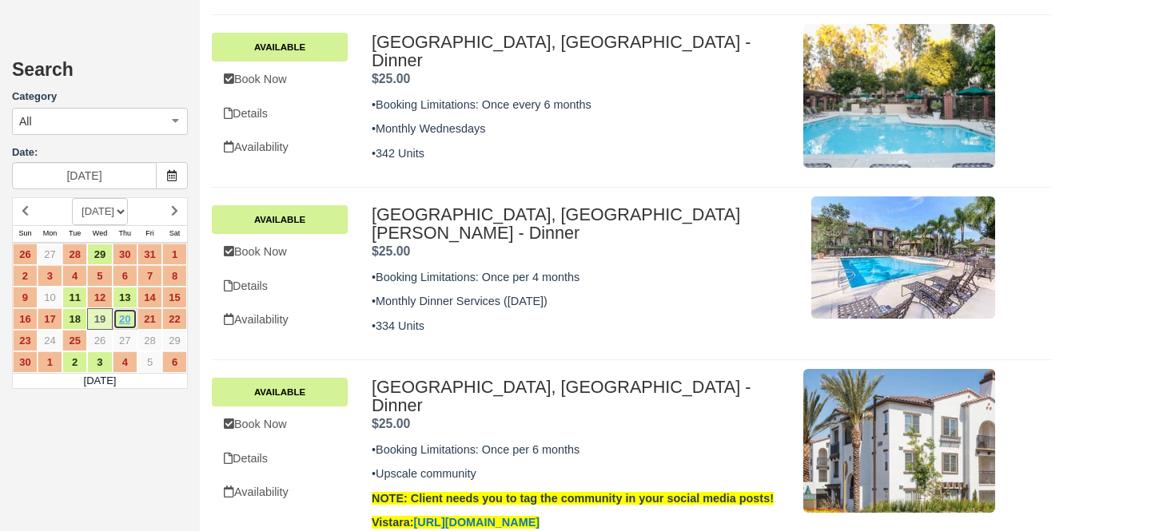
click at [131, 316] on link "20" at bounding box center [125, 319] width 25 height 22
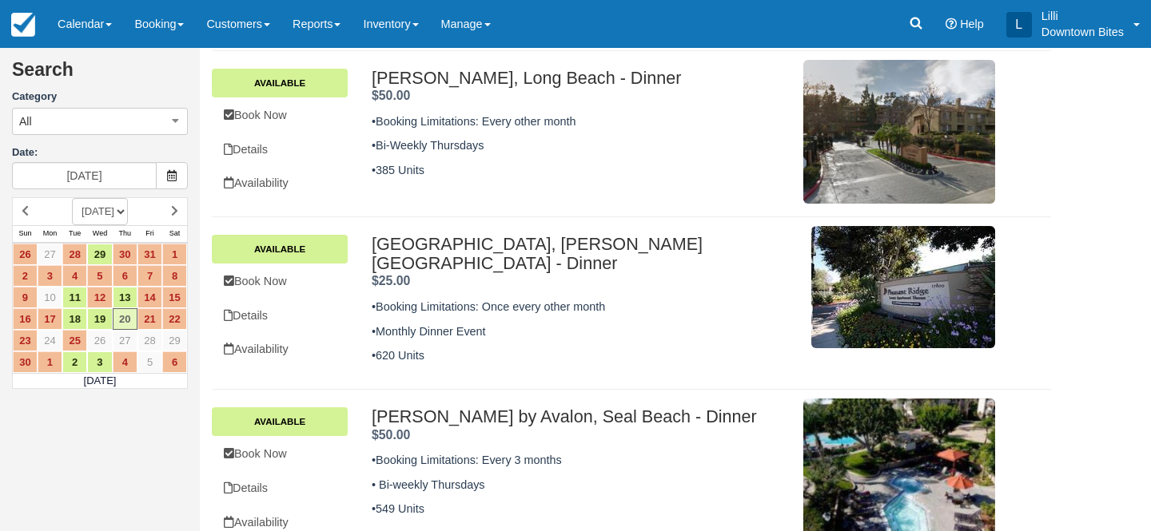
scroll to position [288, 0]
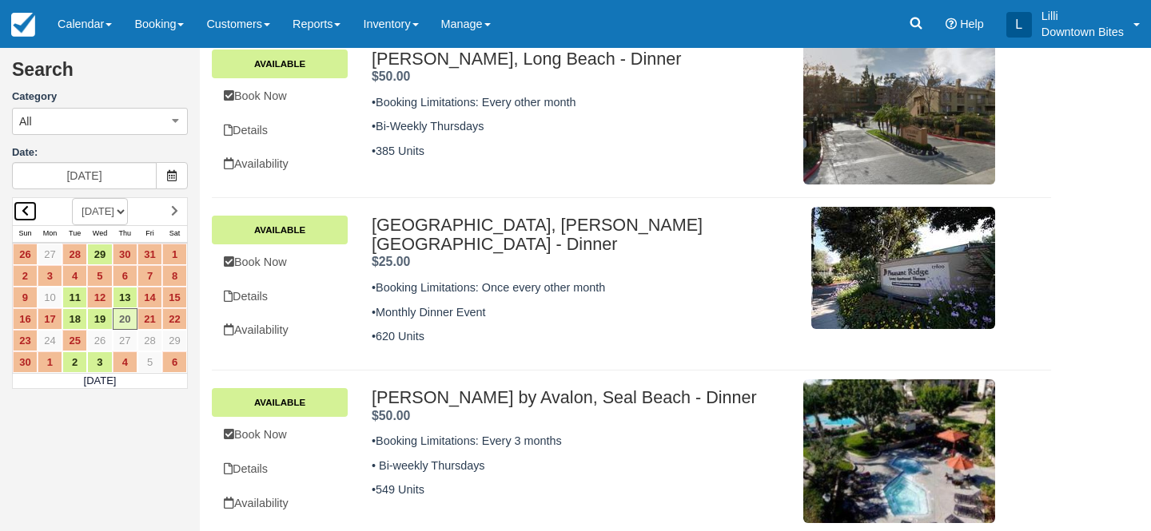
click at [26, 209] on icon at bounding box center [25, 210] width 7 height 11
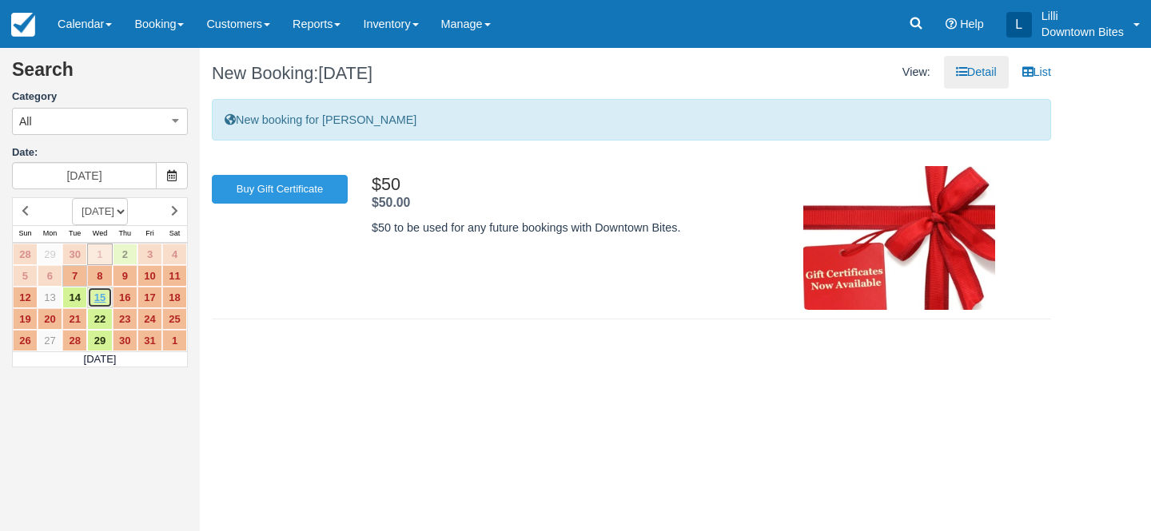
click at [100, 300] on link "15" at bounding box center [99, 298] width 25 height 22
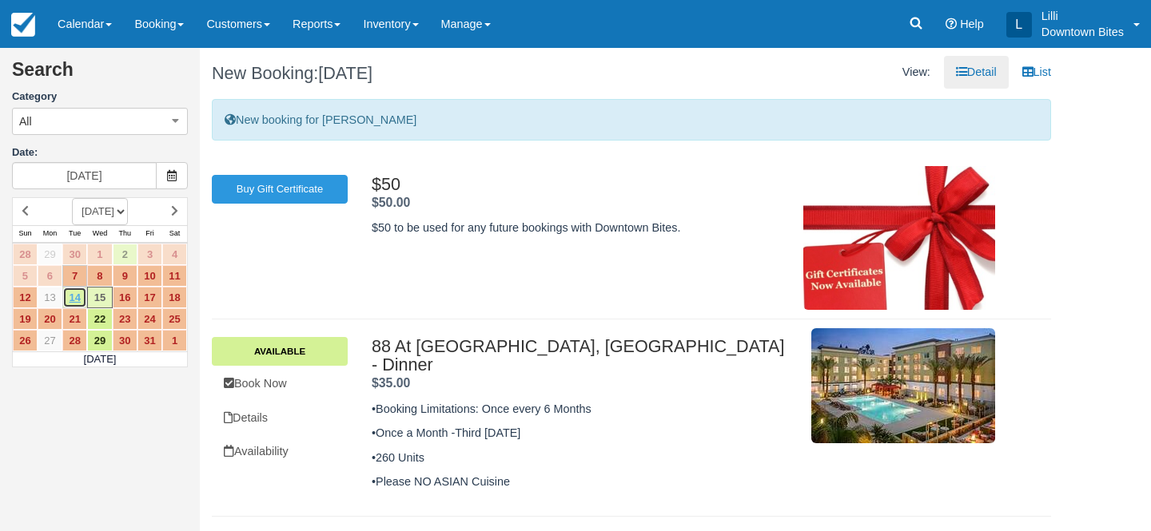
click at [74, 293] on link "14" at bounding box center [74, 298] width 25 height 22
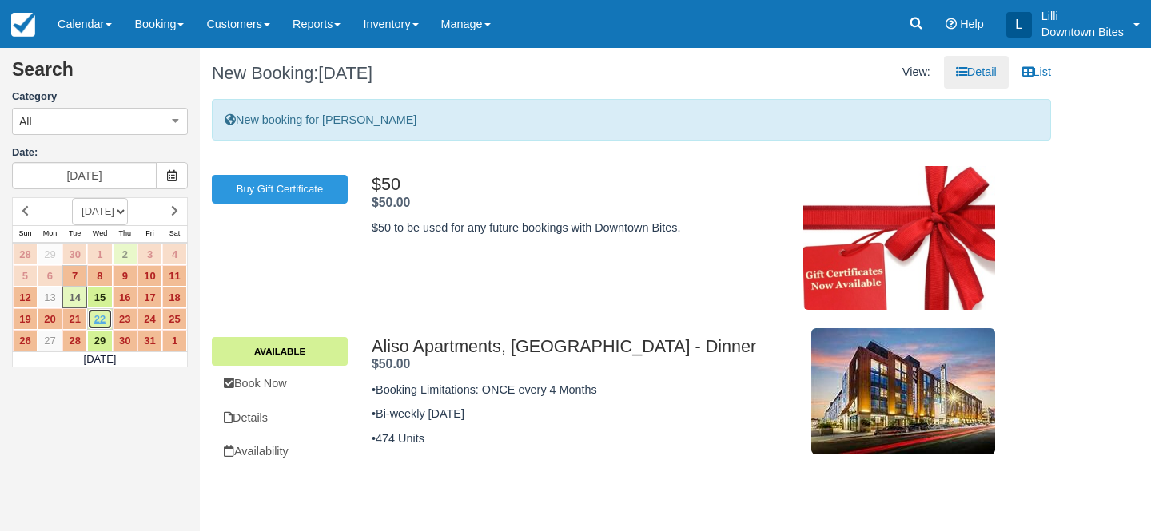
click at [101, 320] on link "22" at bounding box center [99, 319] width 25 height 22
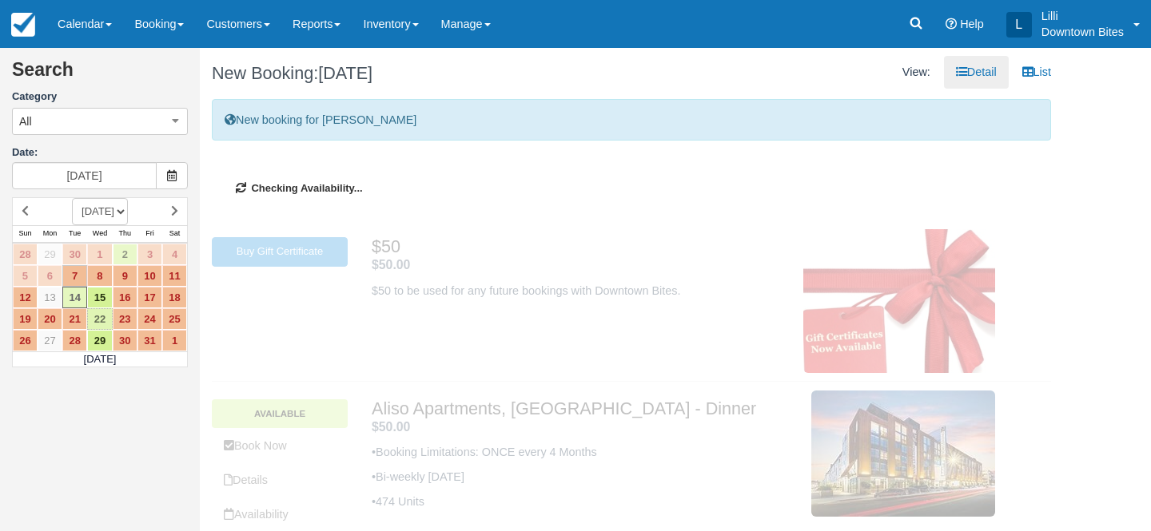
type input "10/22/25"
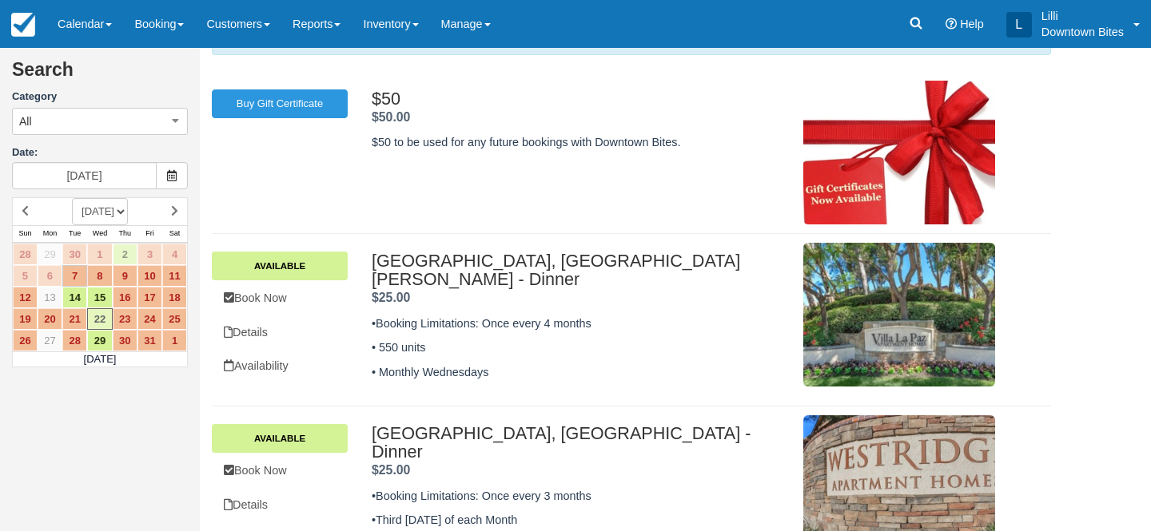
scroll to position [121, 0]
